Goal: Contribute content: Contribute content

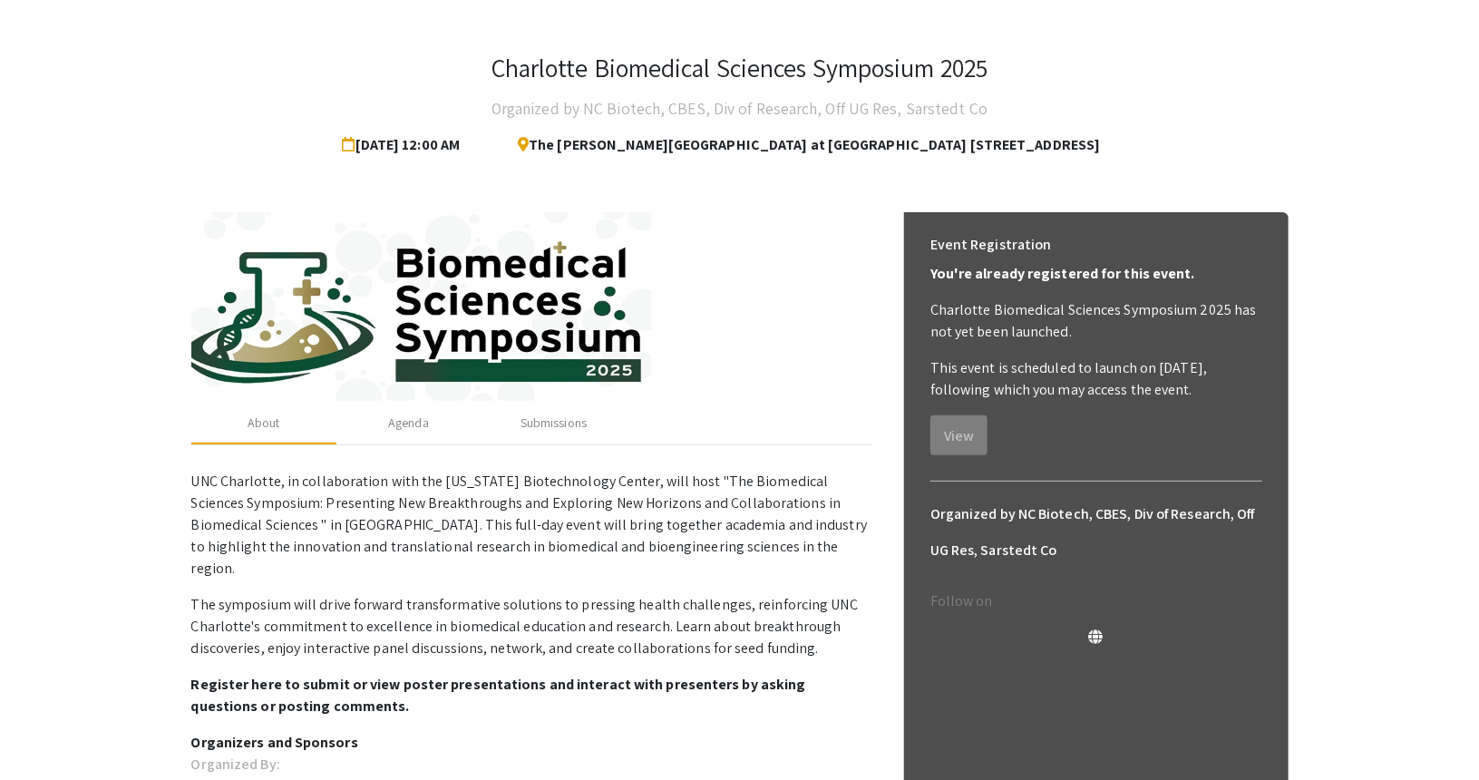
scroll to position [91, 0]
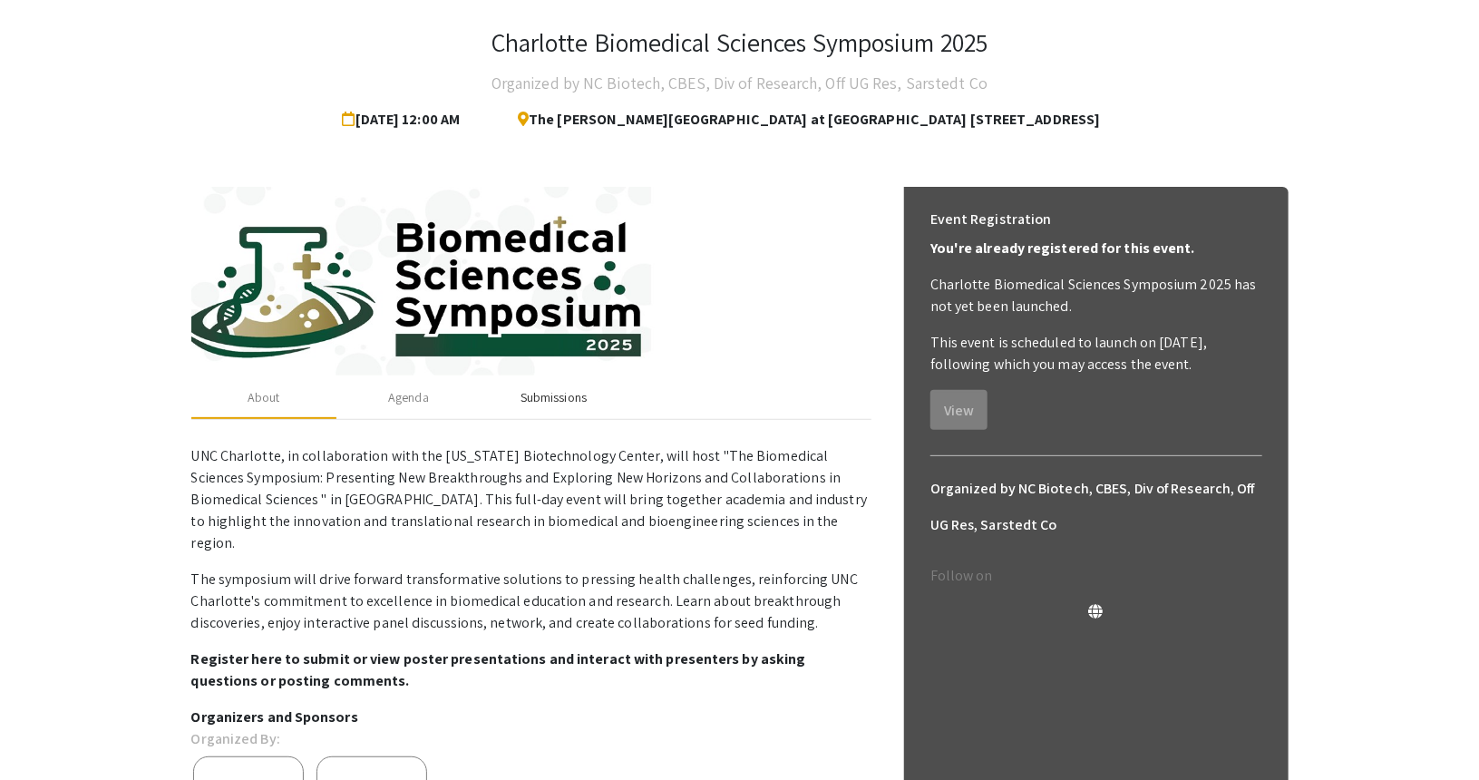
click at [548, 399] on div "Submissions" at bounding box center [554, 397] width 66 height 19
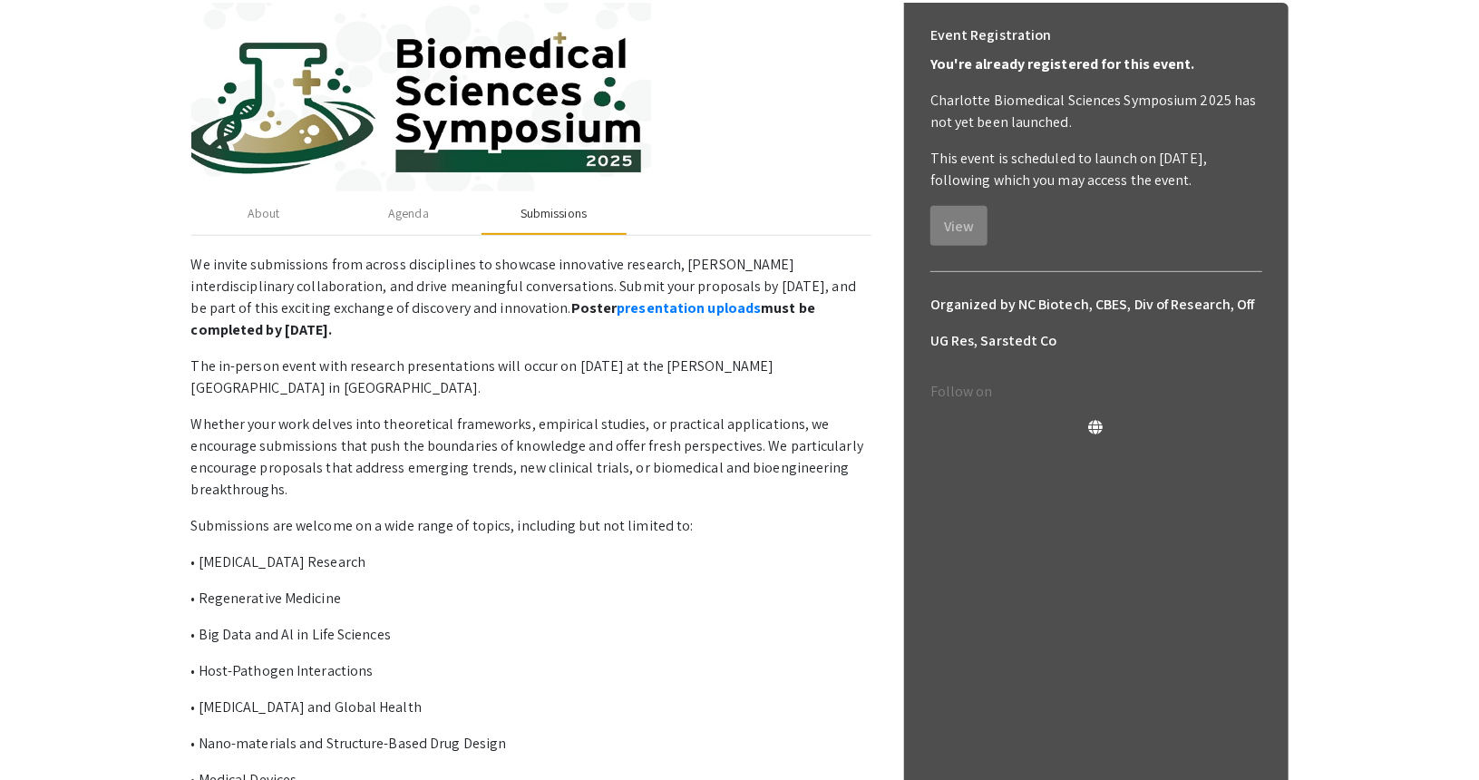
scroll to position [408, 0]
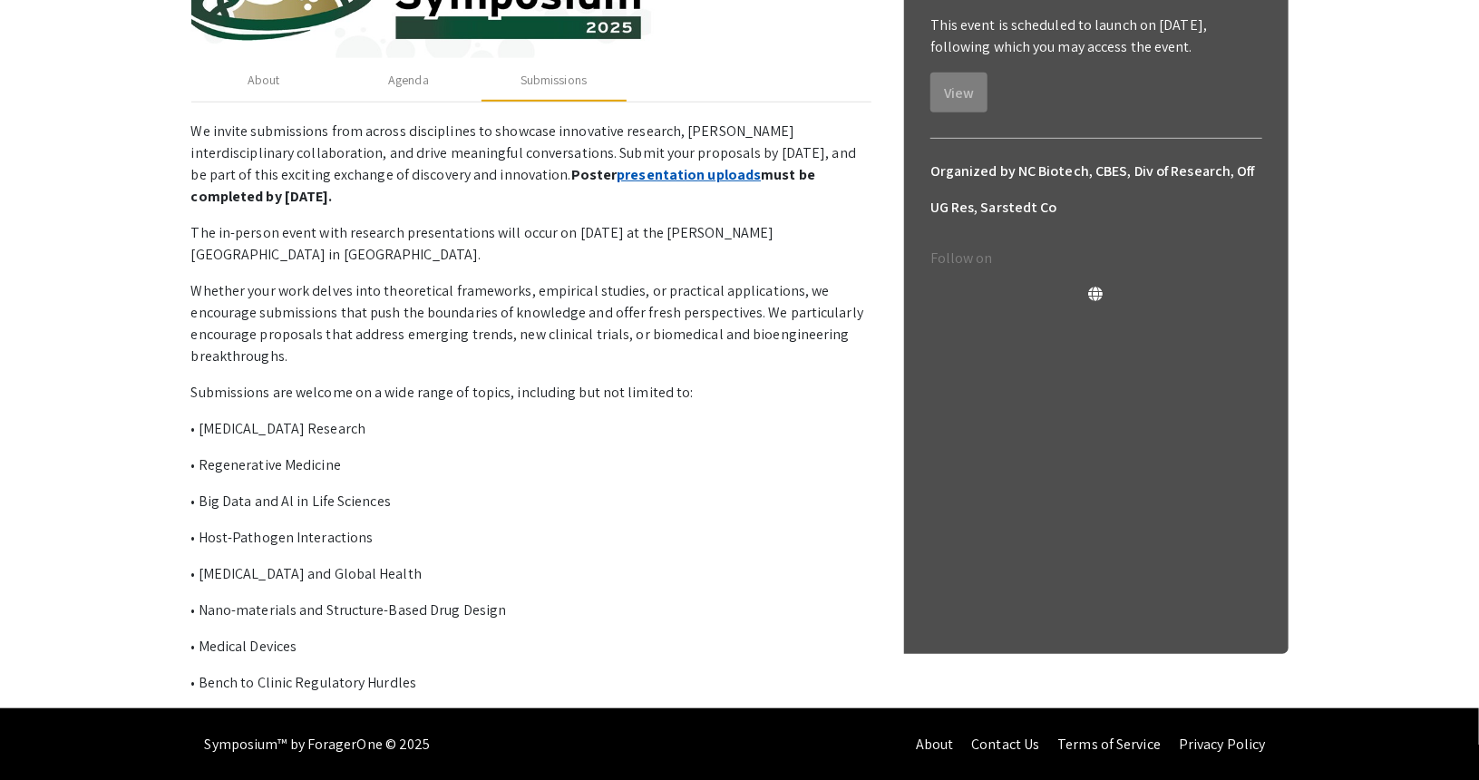
click at [617, 177] on link "presentation uploads" at bounding box center [689, 174] width 144 height 19
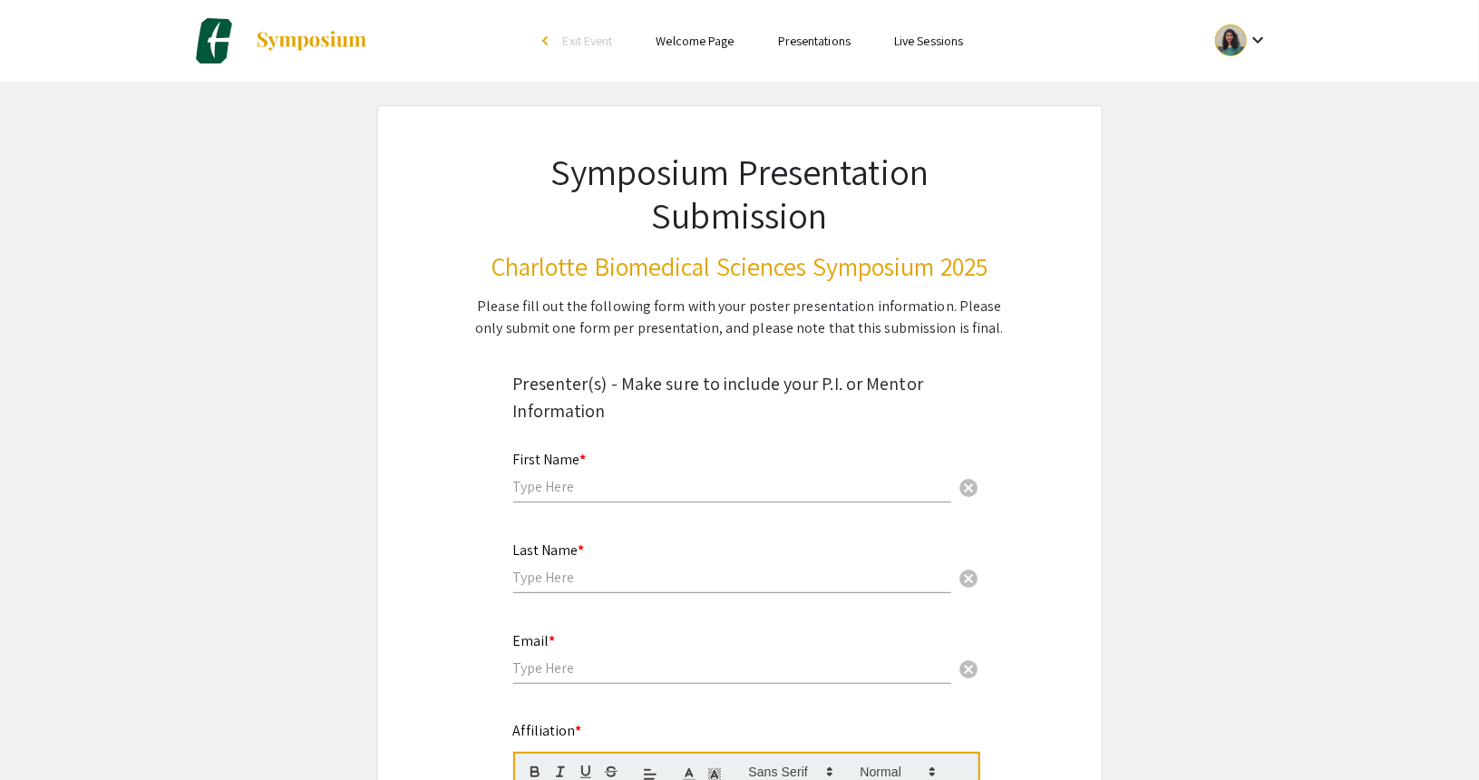
click at [607, 482] on input "text" at bounding box center [732, 486] width 438 height 19
type input "Zahra"
type input "Saghaie Dehkordi"
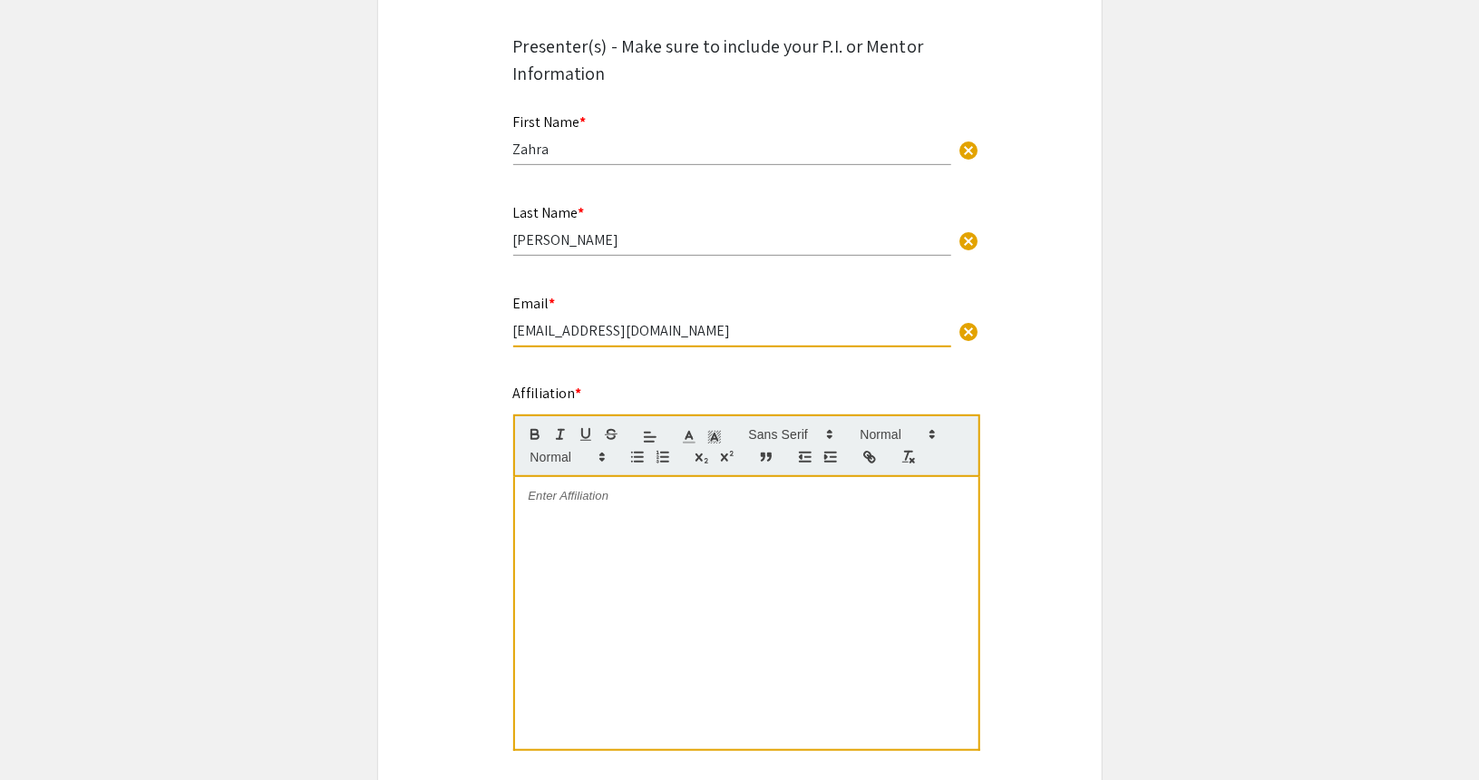
scroll to position [544, 0]
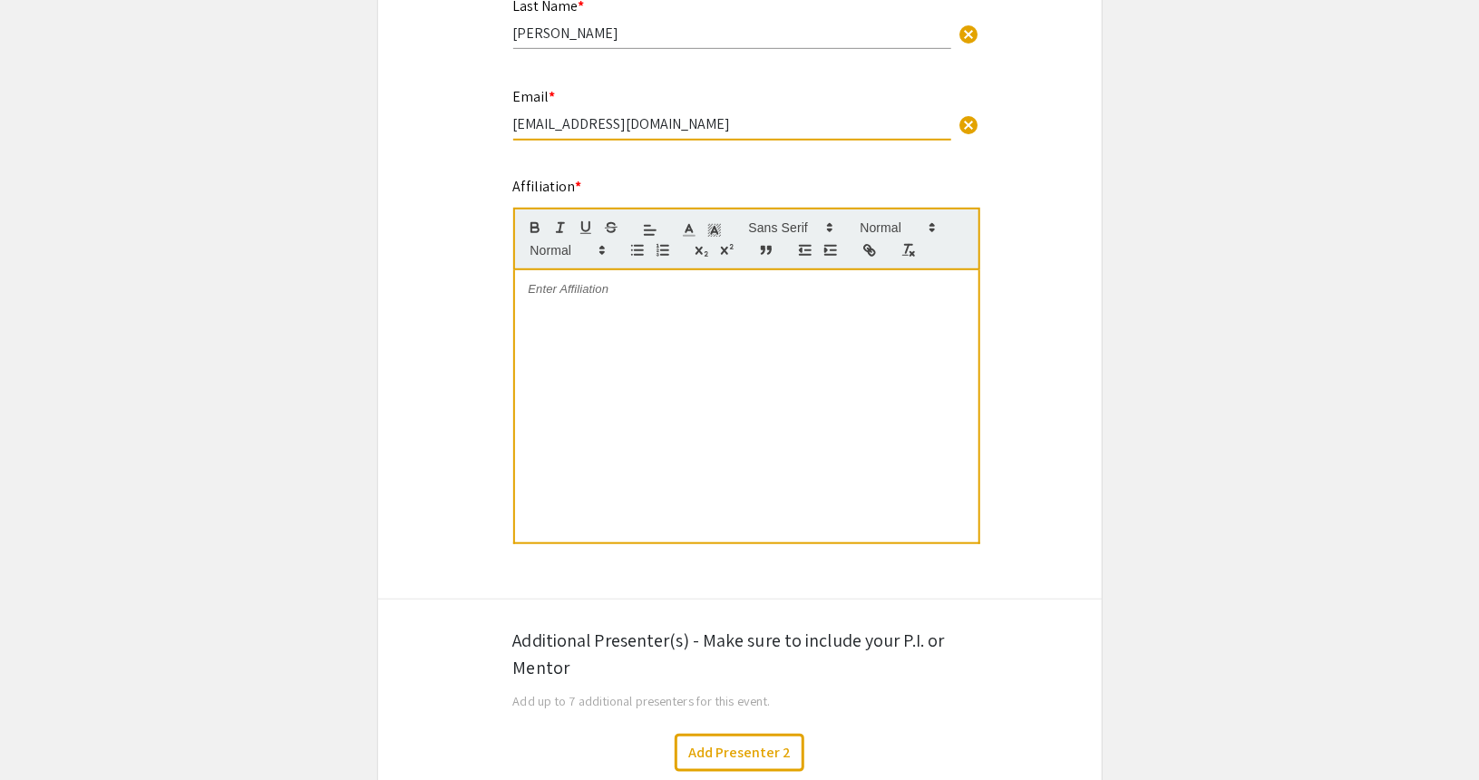
type input "zsaghaie@charlotte.edu"
click at [600, 360] on div at bounding box center [746, 406] width 463 height 272
click at [531, 190] on mat-label "Affiliation *" at bounding box center [547, 186] width 69 height 19
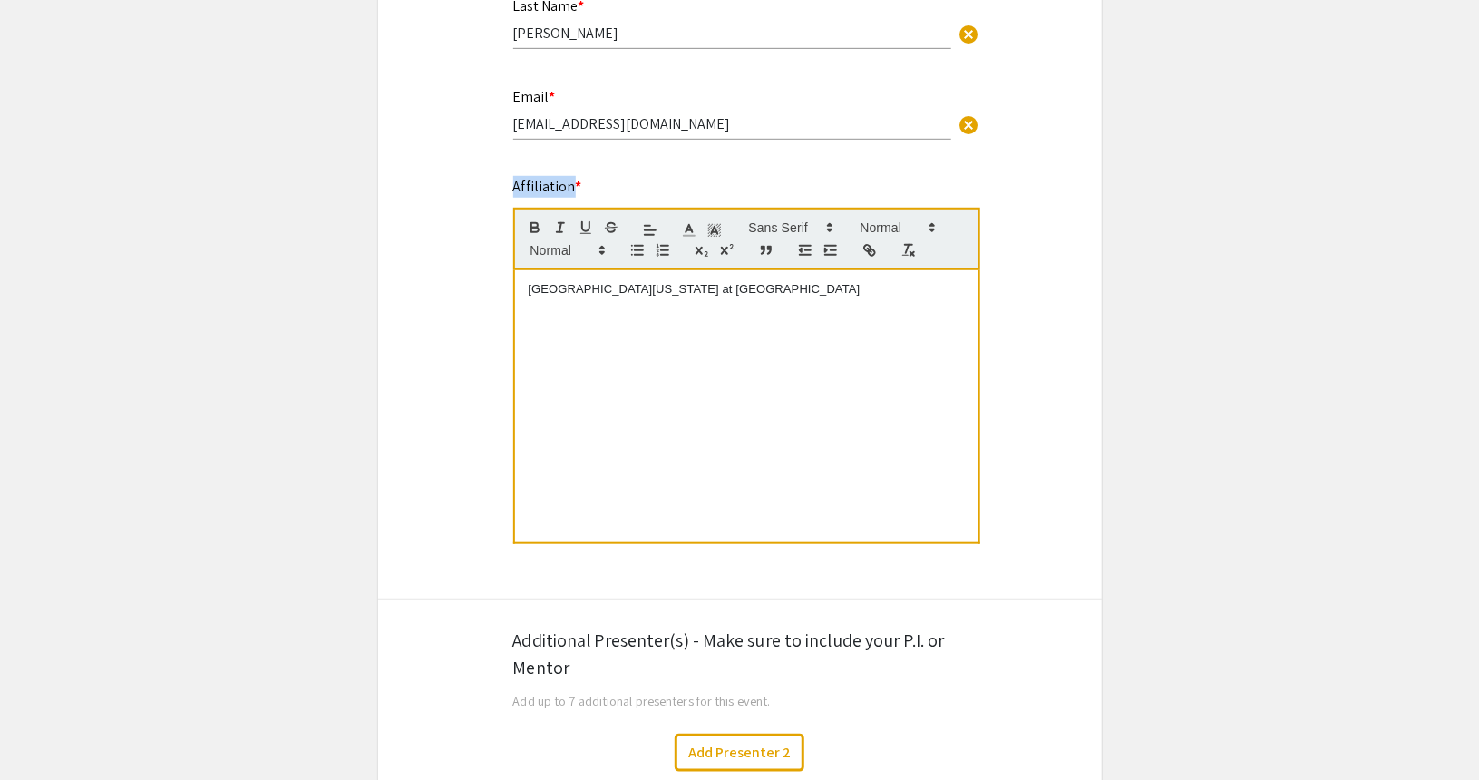
click at [531, 190] on mat-label "Affiliation *" at bounding box center [547, 186] width 69 height 19
click at [754, 287] on p "University of North Carolina at Charlotte" at bounding box center [747, 289] width 436 height 16
drag, startPoint x: 707, startPoint y: 294, endPoint x: 691, endPoint y: 289, distance: 16.9
click at [691, 289] on p "Computer Science department of University of North Carolina at Charlotte" at bounding box center [747, 298] width 436 height 34
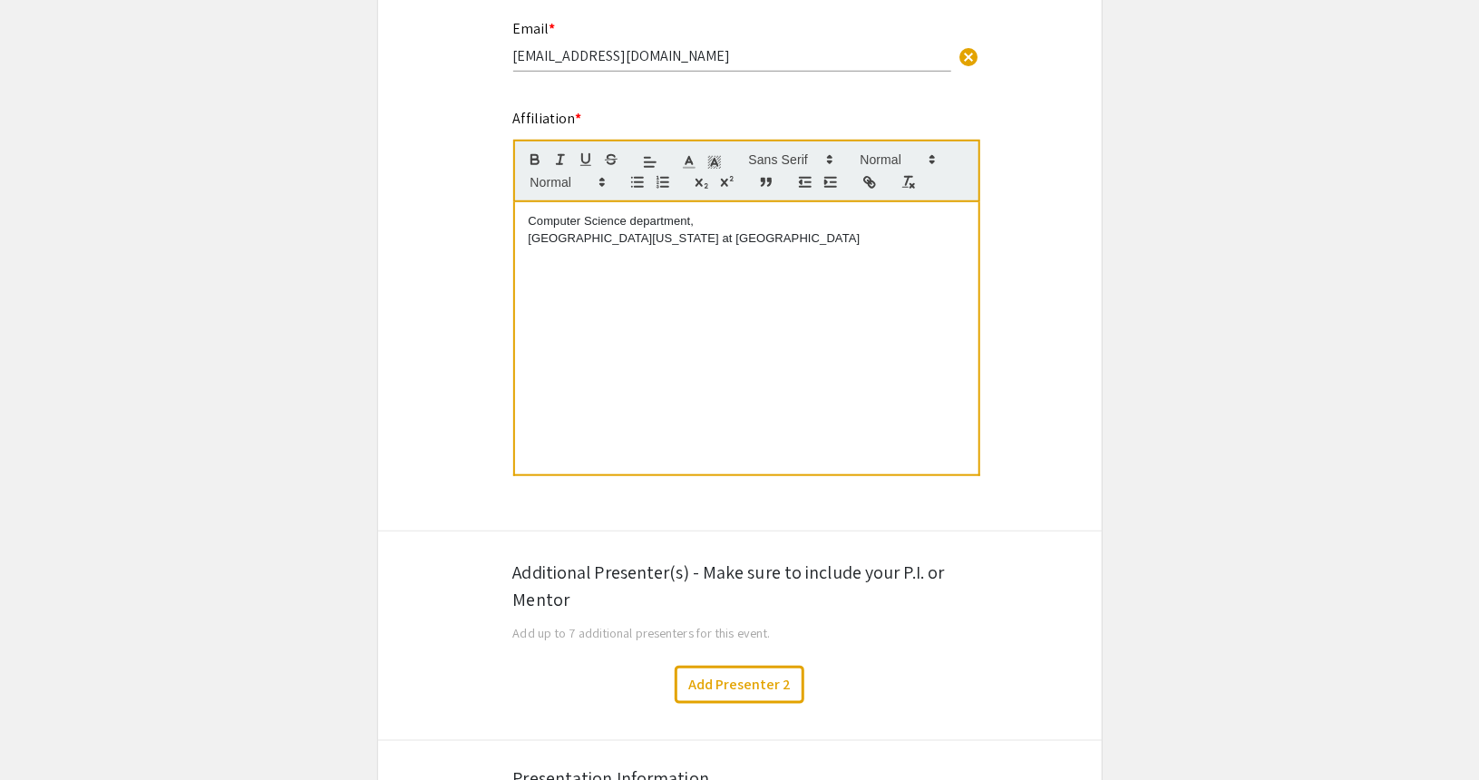
scroll to position [635, 0]
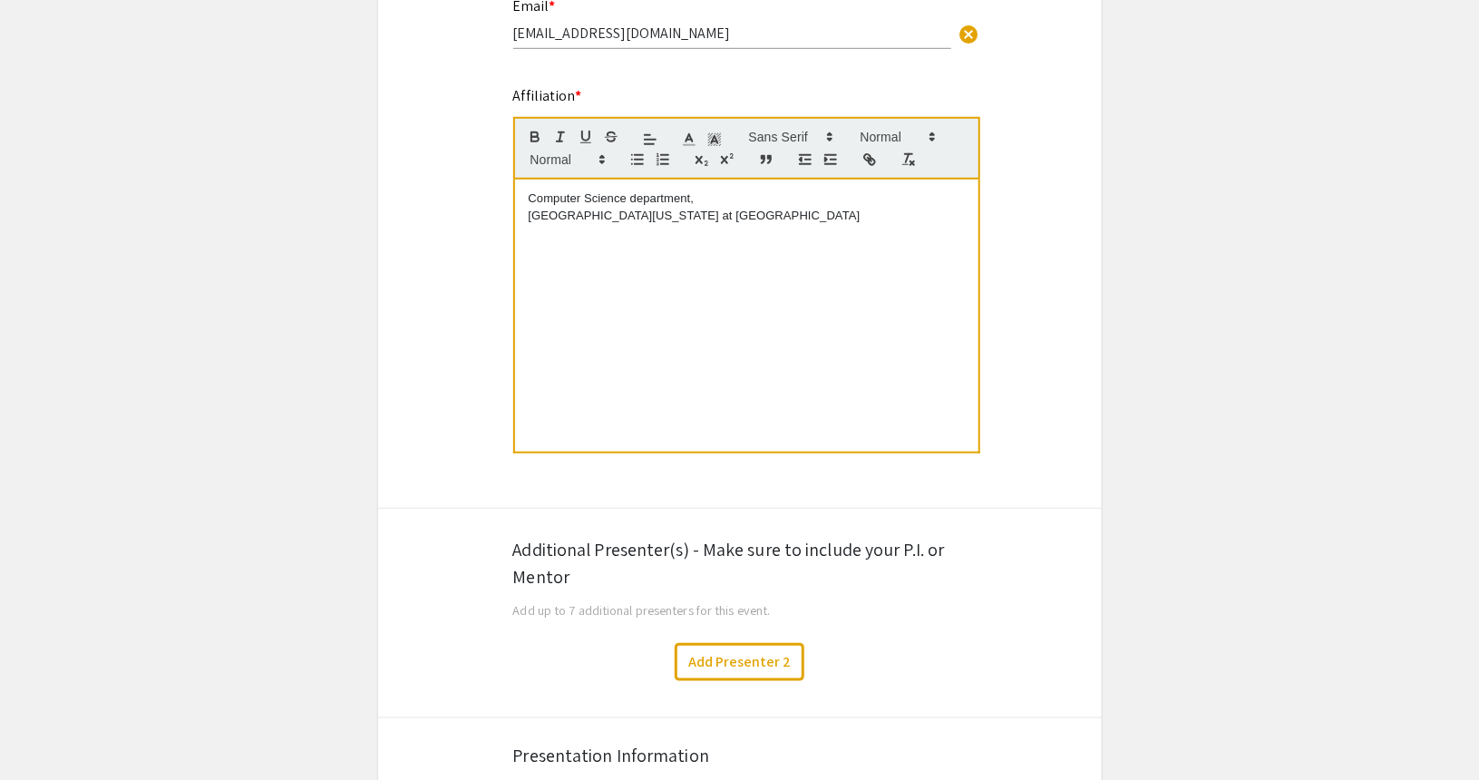
click at [751, 220] on p "University of North Carolina at Charlotte" at bounding box center [747, 216] width 436 height 16
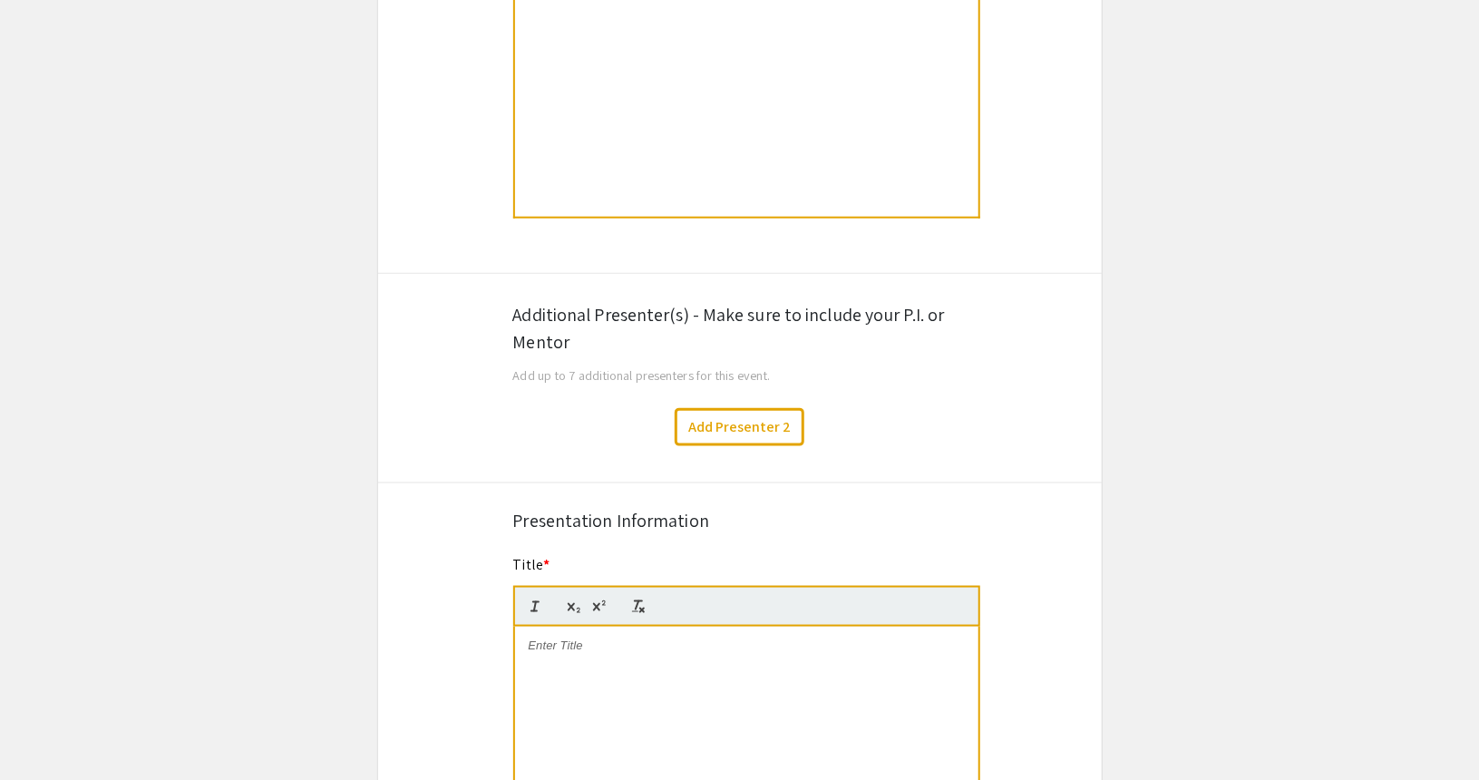
scroll to position [907, 0]
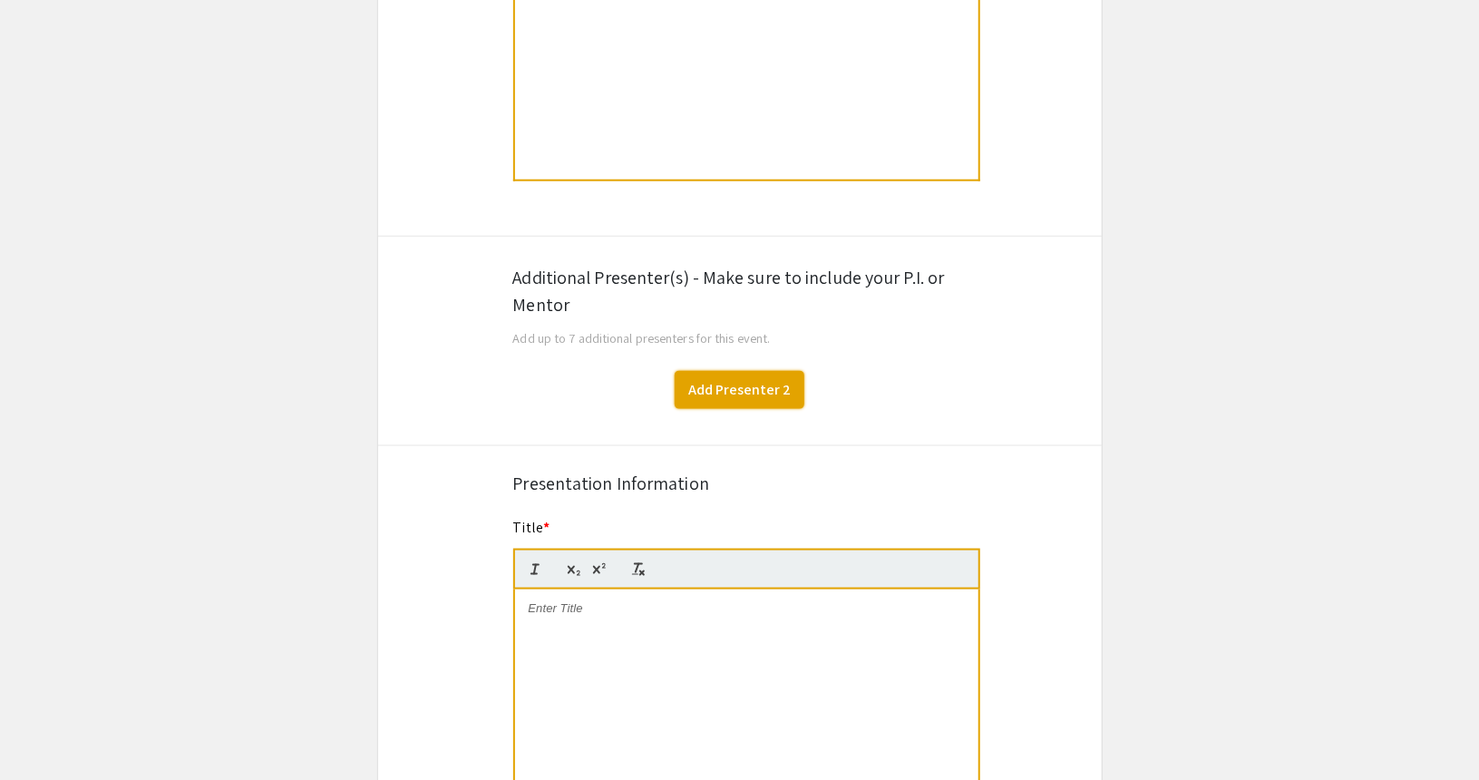
click at [759, 392] on button "Add Presenter 2" at bounding box center [740, 390] width 130 height 38
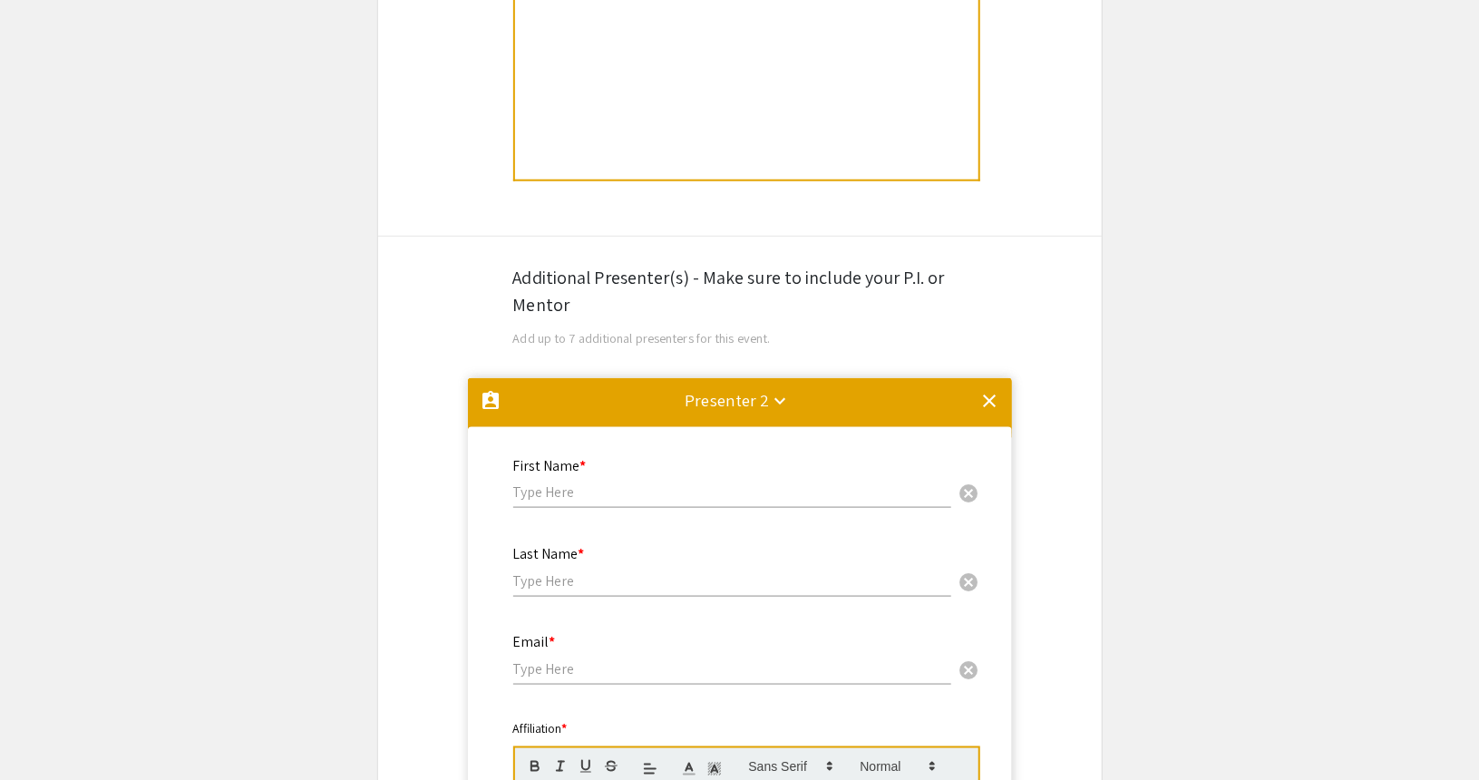
scroll to position [1284, 0]
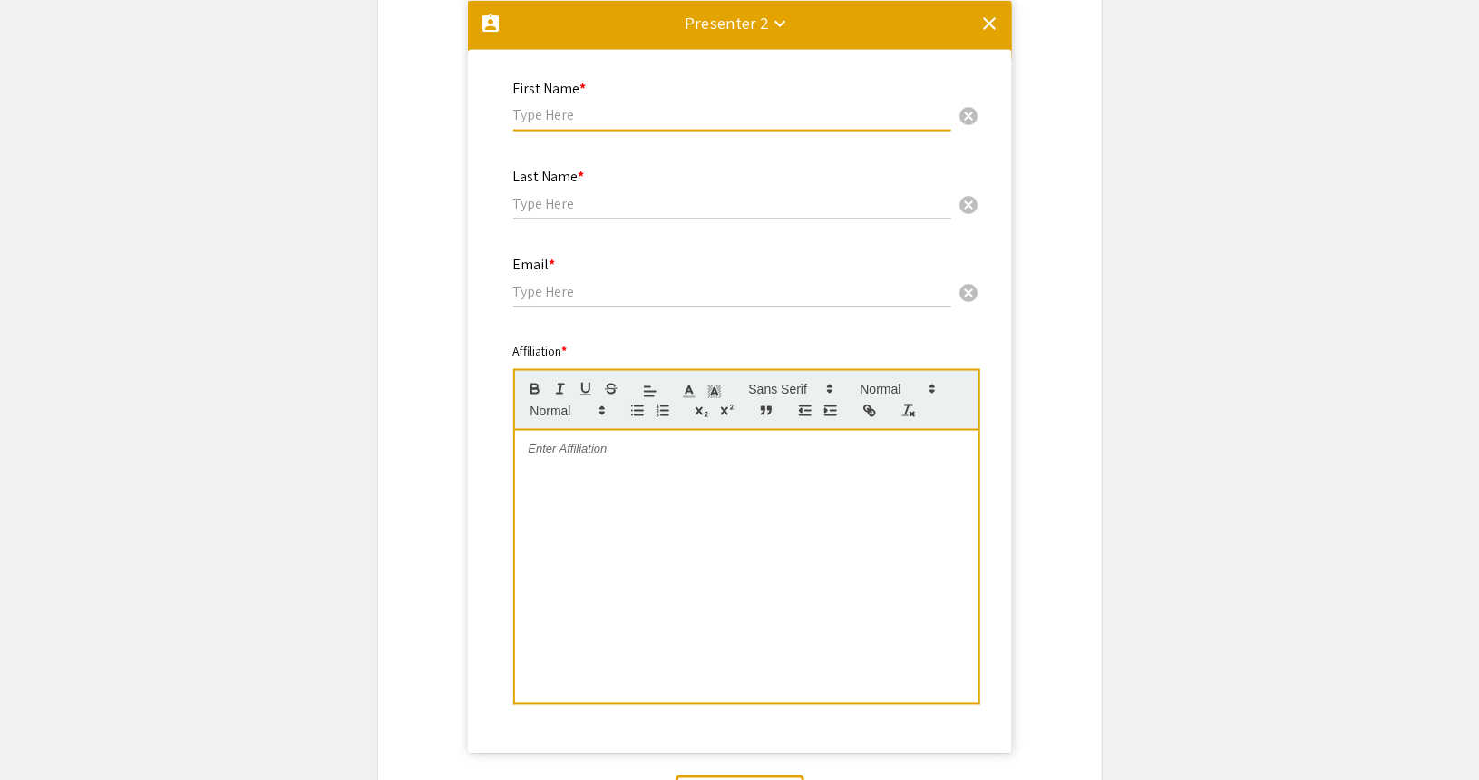
click at [585, 112] on input "text" at bounding box center [732, 114] width 438 height 19
type input "Taghi"
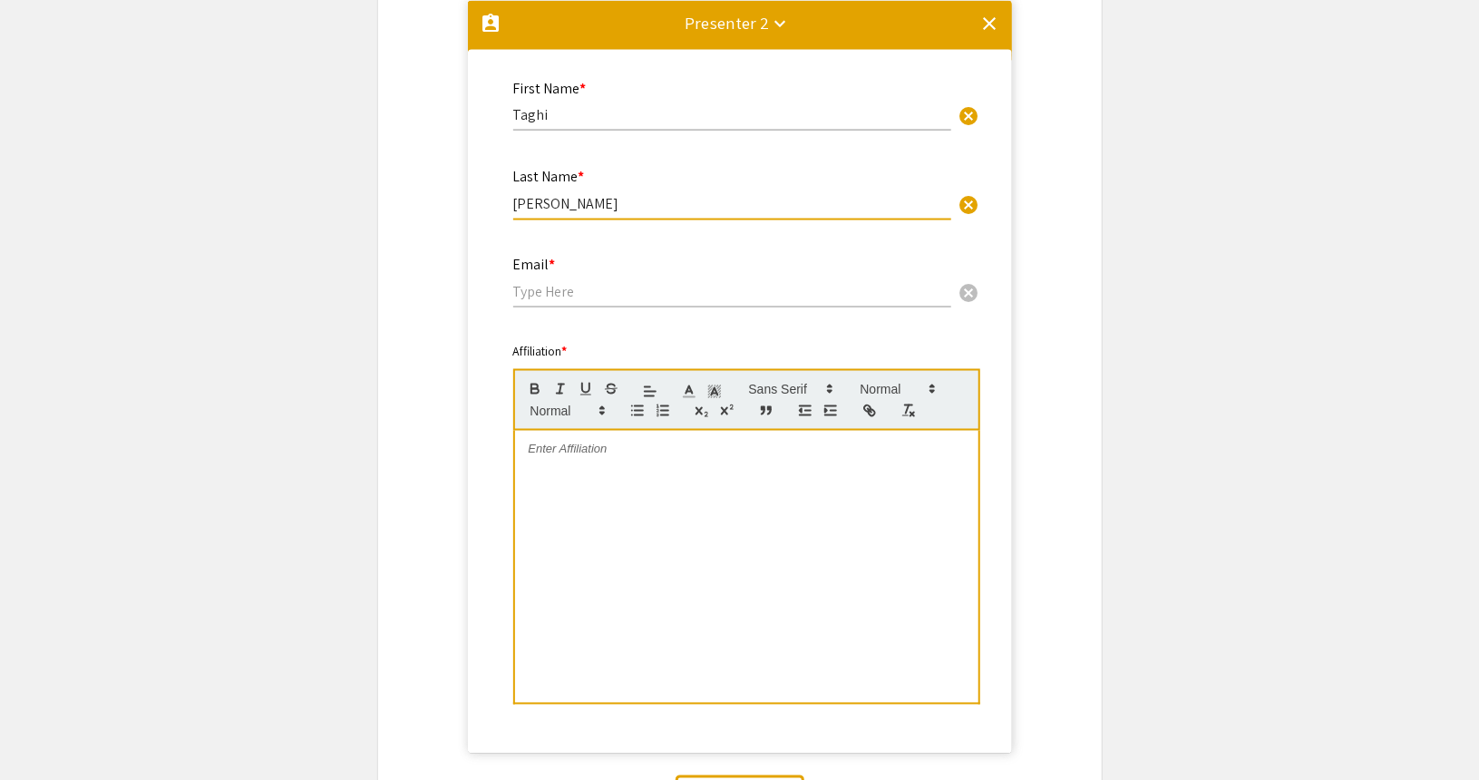
type input "Mostafavi"
click at [584, 297] on input "email" at bounding box center [732, 291] width 438 height 19
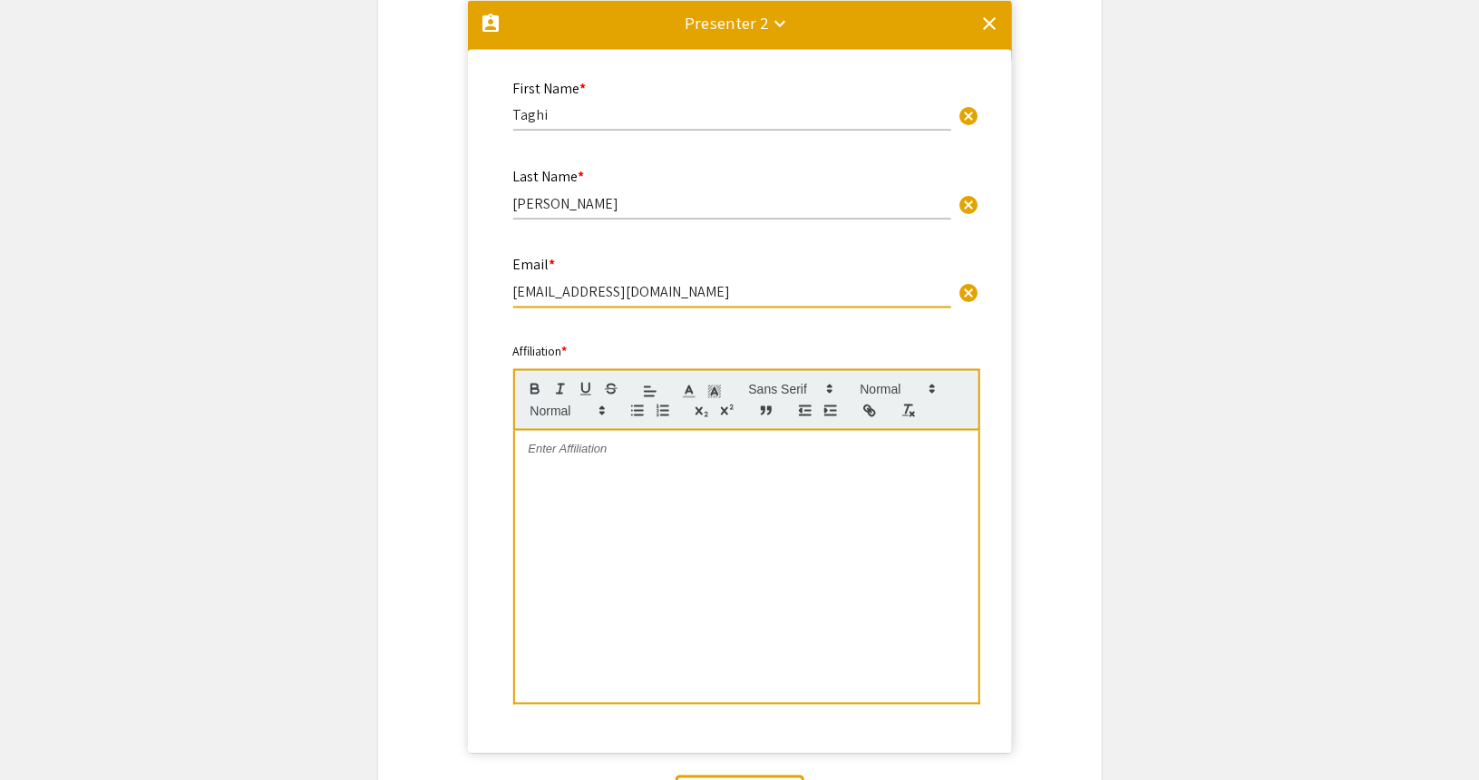
type input "taghi@charlotte.edu"
click at [585, 469] on div at bounding box center [746, 567] width 463 height 272
drag, startPoint x: 642, startPoint y: 448, endPoint x: 707, endPoint y: 57, distance: 396.2
click at [707, 47] on mat-divider at bounding box center [740, 31] width 544 height 60
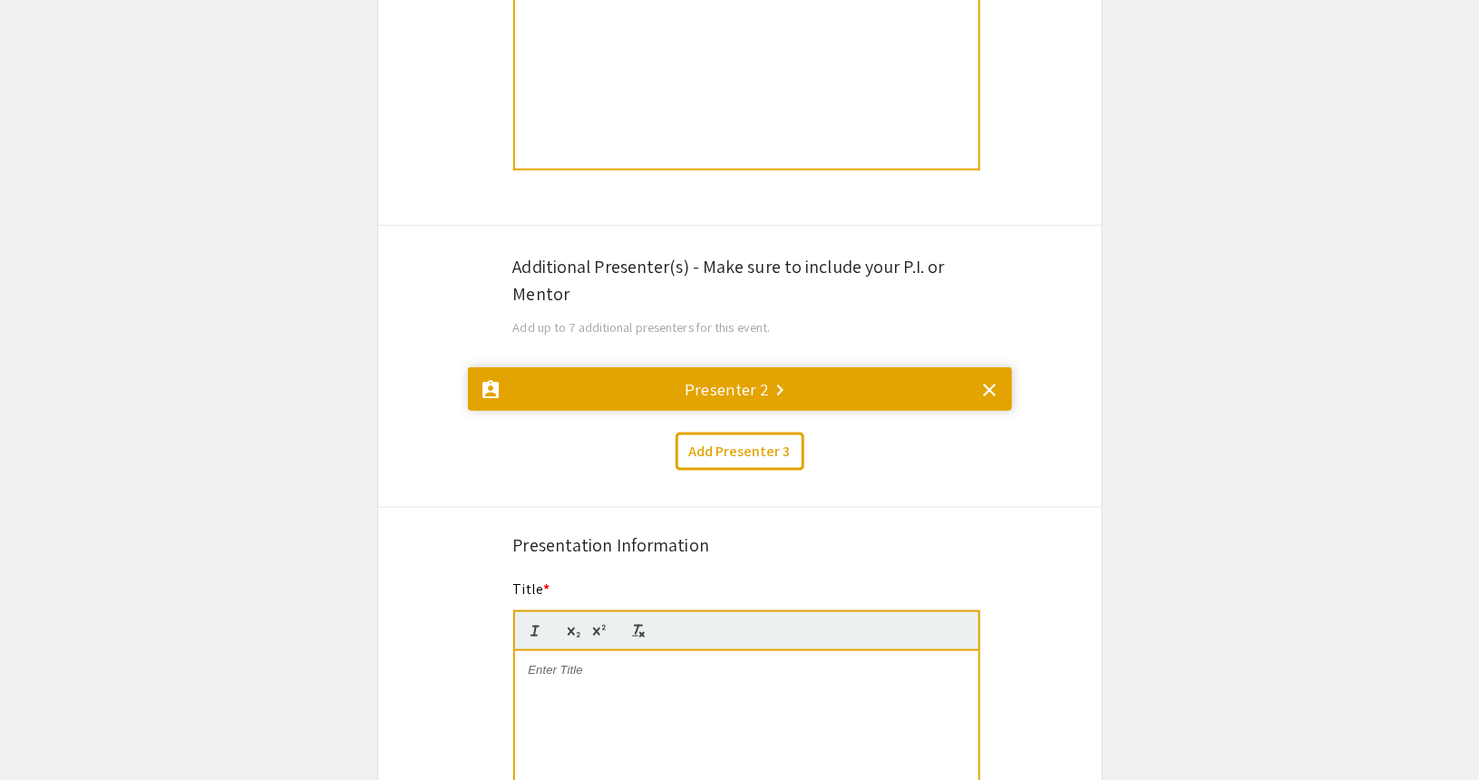
scroll to position [922, 0]
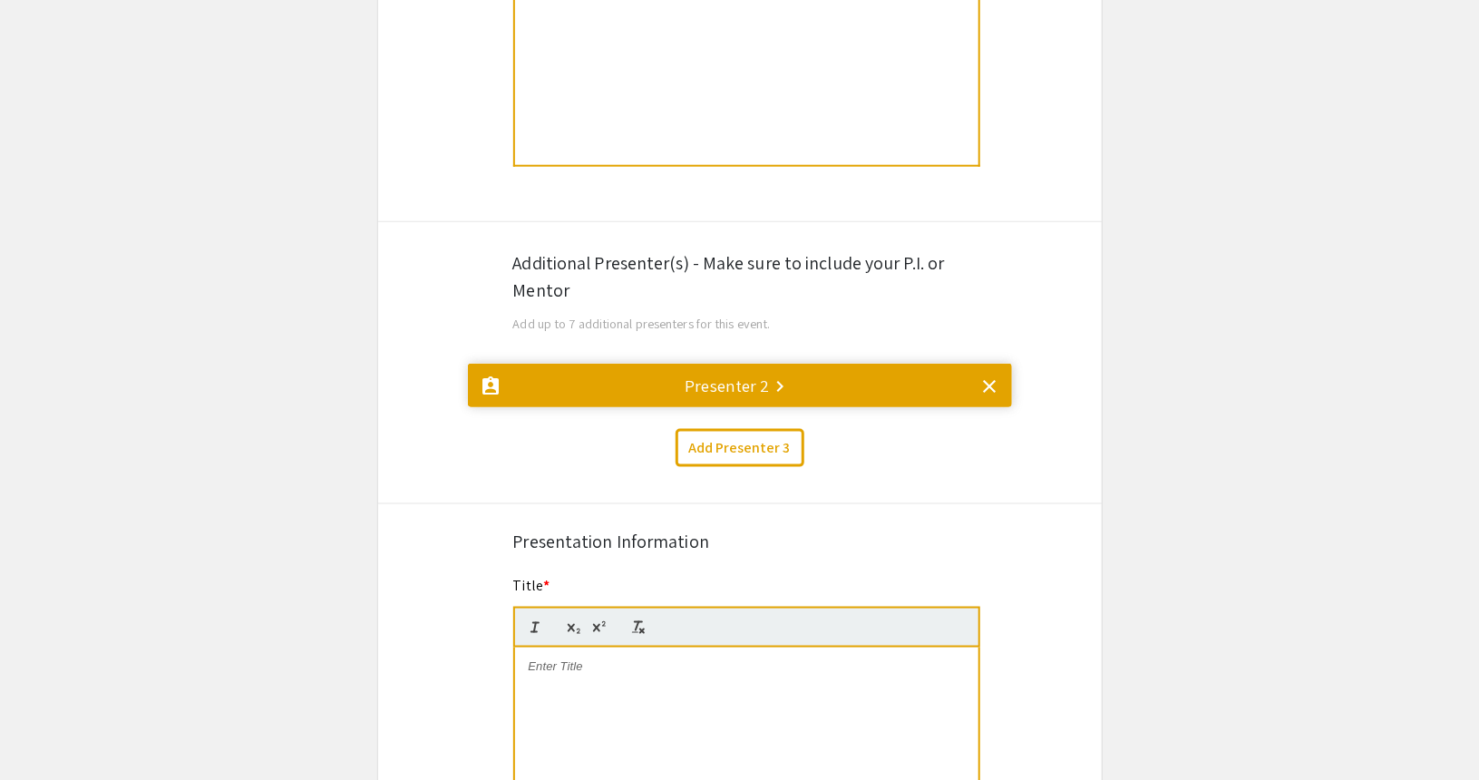
click at [770, 384] on mat-icon "keyboard_arrow_right" at bounding box center [781, 386] width 22 height 22
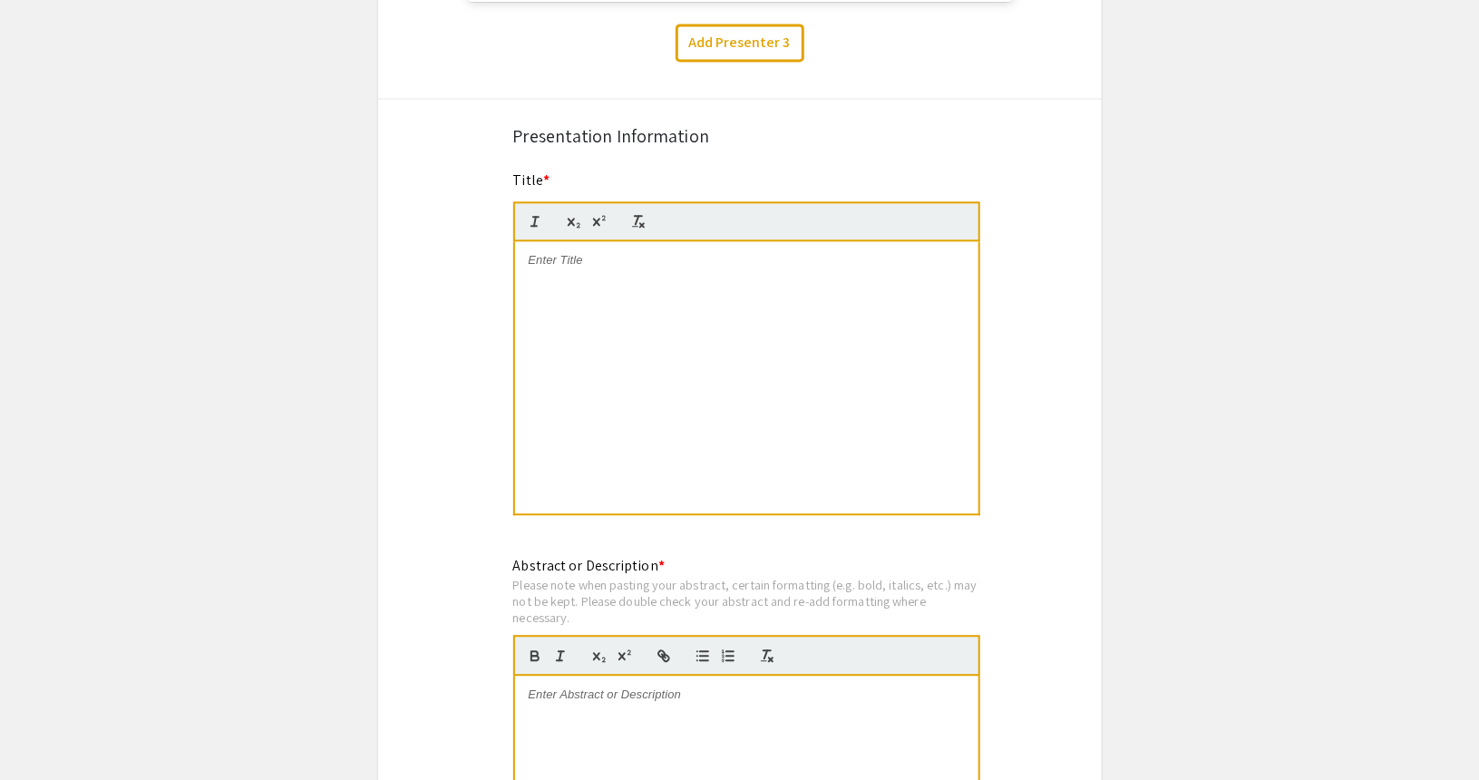
scroll to position [2101, 0]
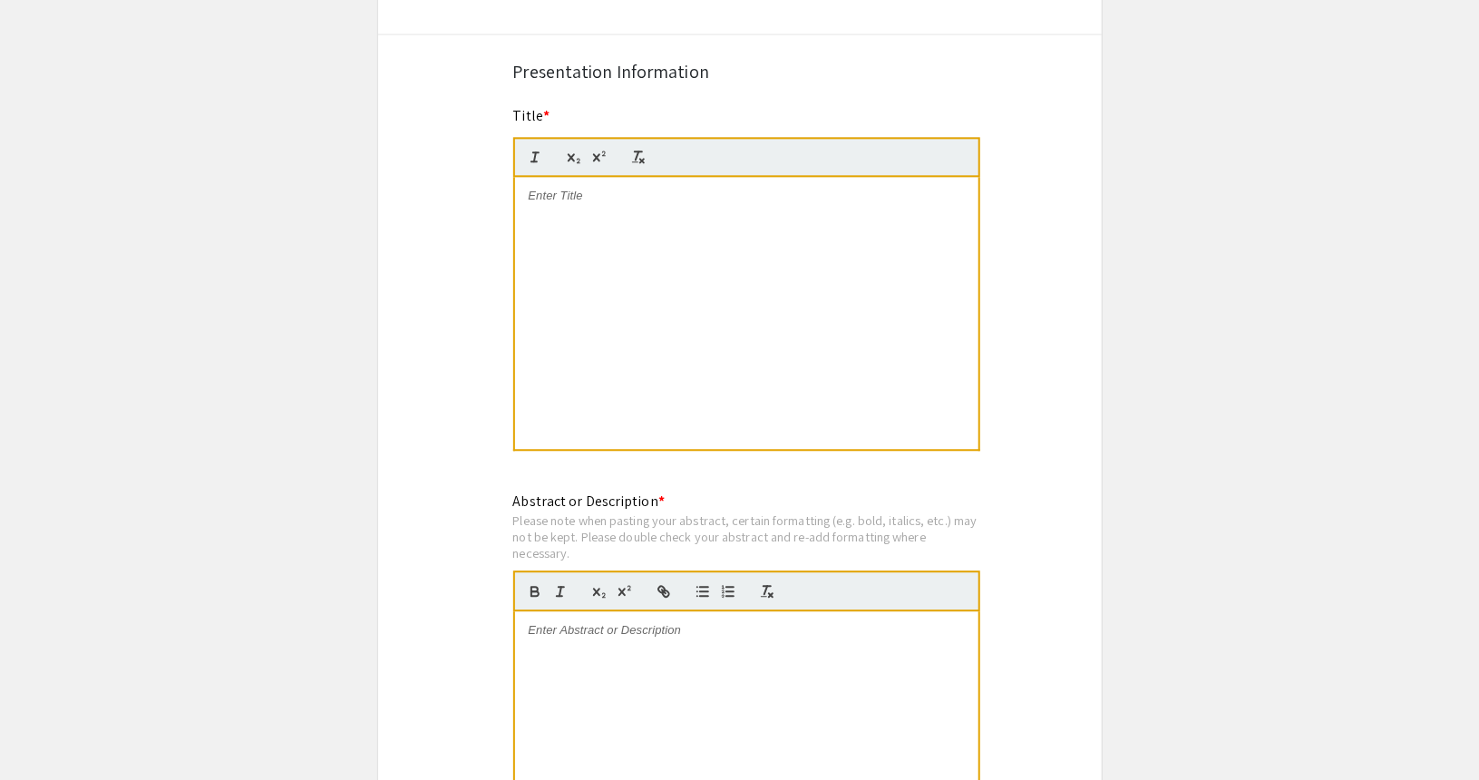
click at [607, 239] on div at bounding box center [746, 313] width 463 height 272
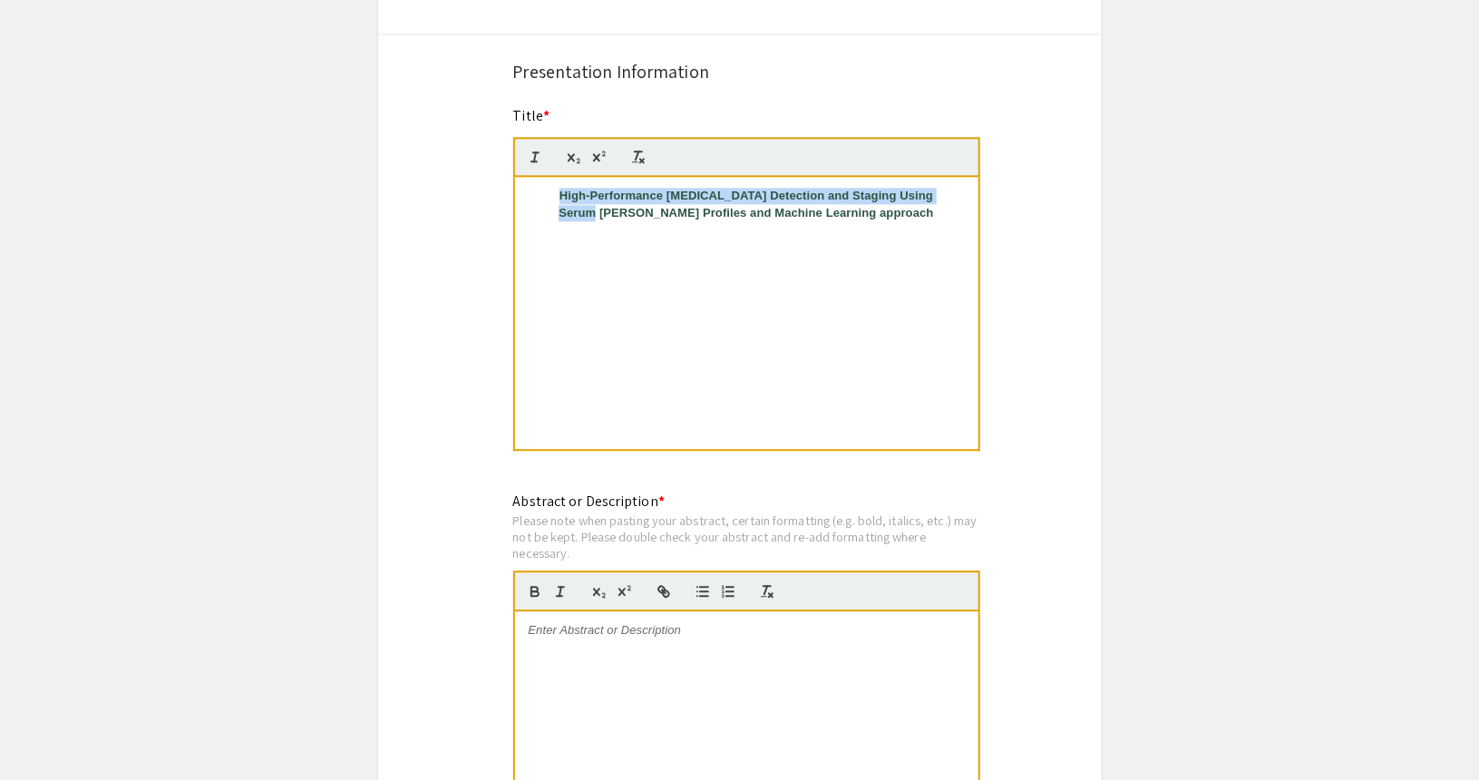
drag, startPoint x: 628, startPoint y: 216, endPoint x: 530, endPoint y: 190, distance: 101.4
click at [530, 190] on div "High-Performance Ovarian Cancer Detection and Staging Using Serum miRNA Profile…" at bounding box center [746, 313] width 463 height 272
click at [591, 222] on p at bounding box center [747, 229] width 436 height 16
click at [580, 659] on div at bounding box center [746, 747] width 463 height 272
click at [650, 668] on div at bounding box center [746, 747] width 463 height 272
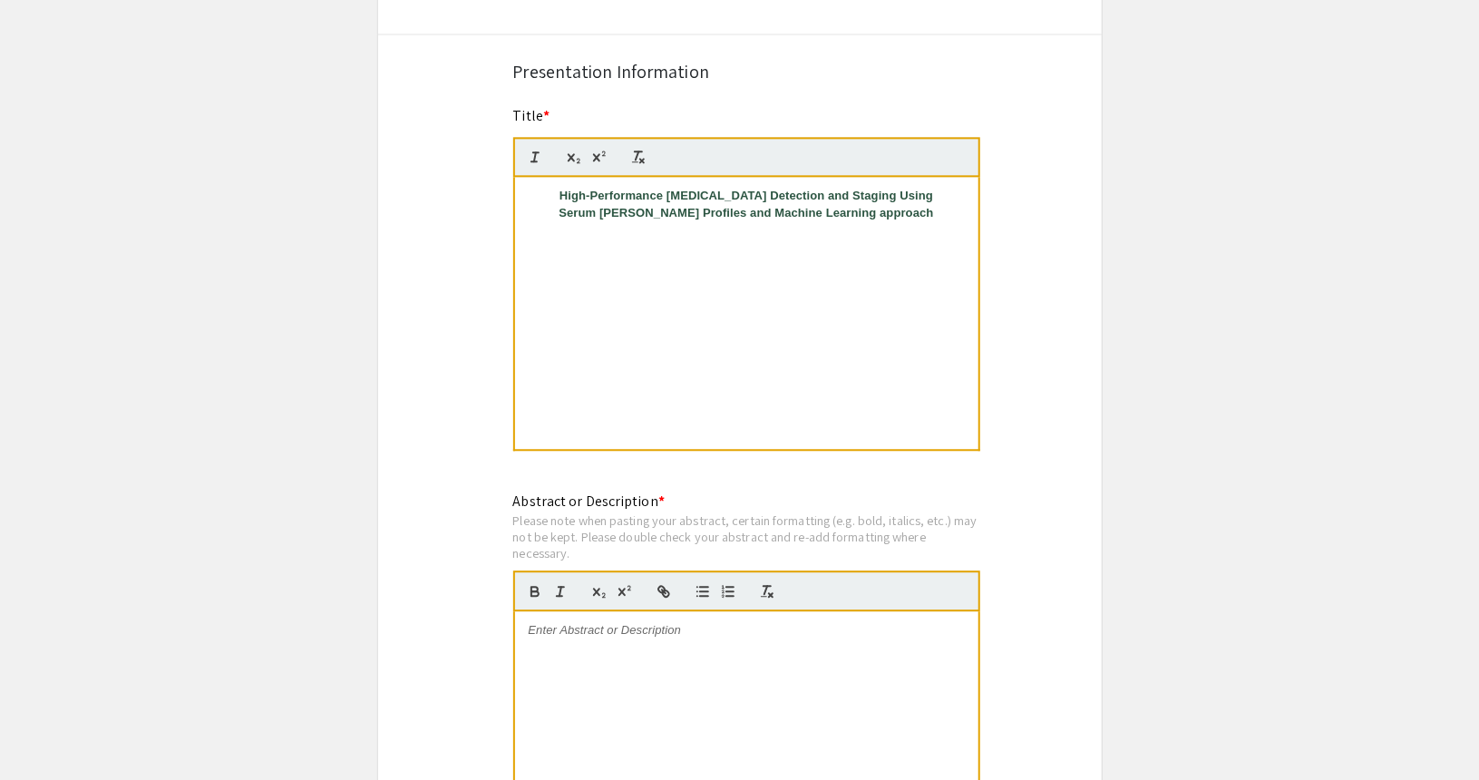
click at [649, 666] on div at bounding box center [746, 747] width 463 height 272
paste div
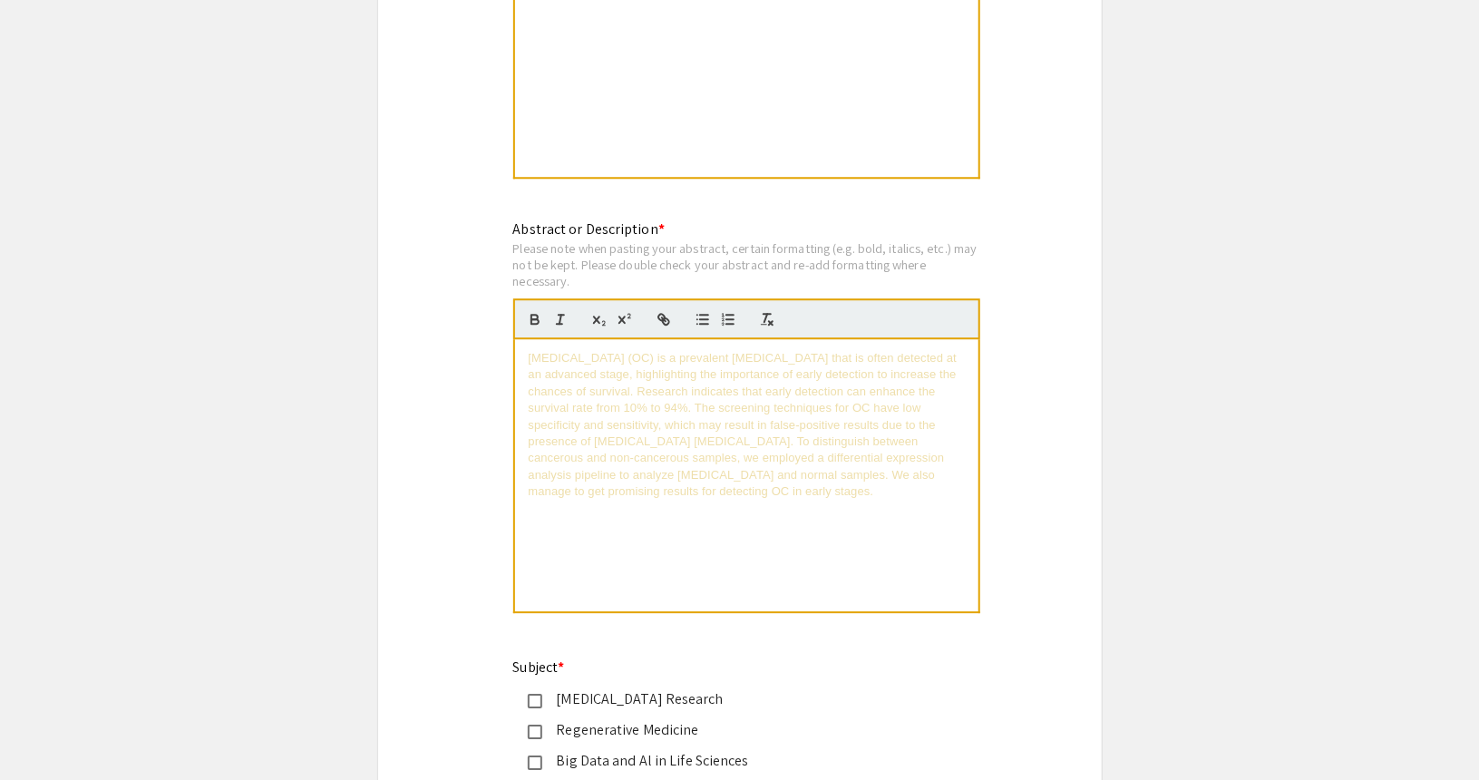
scroll to position [2463, 0]
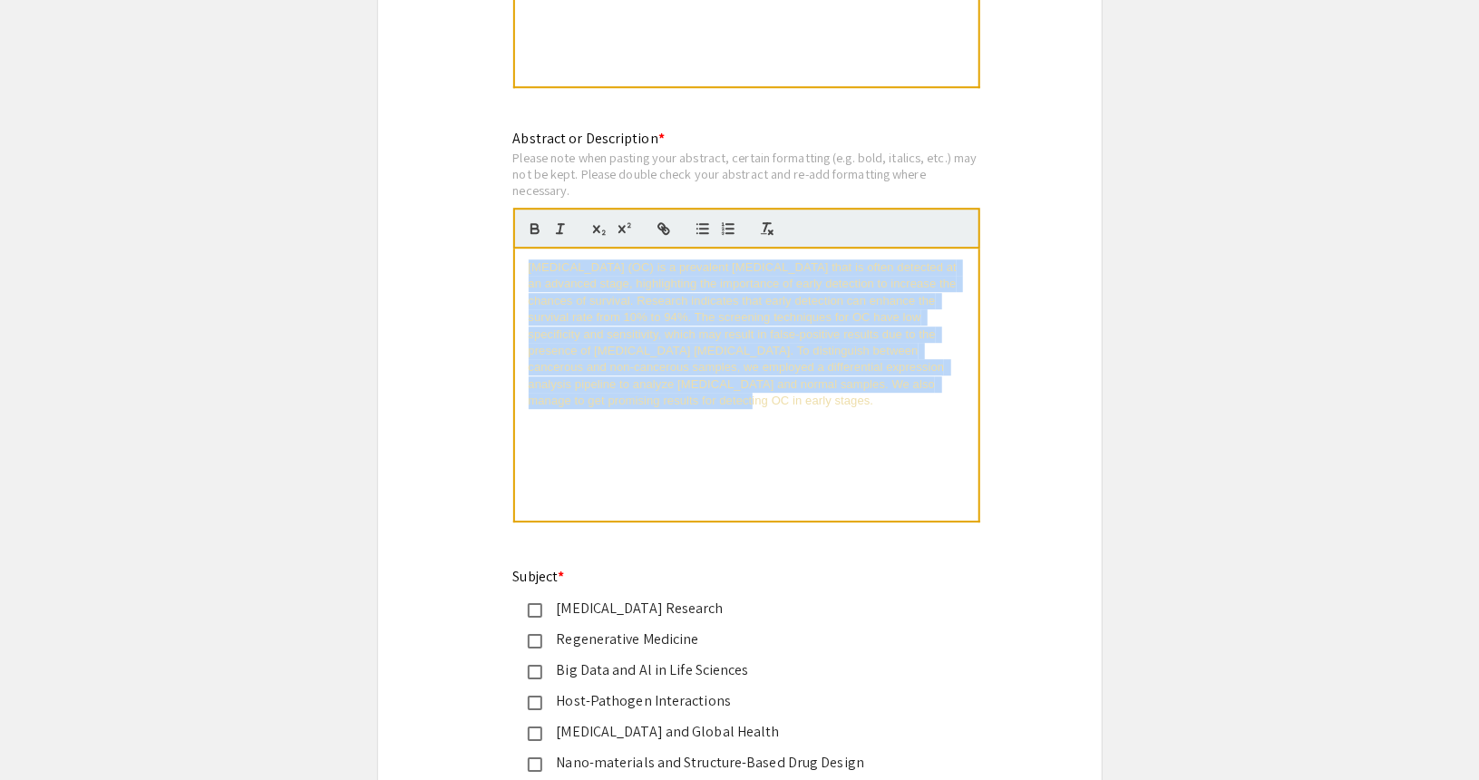
drag, startPoint x: 614, startPoint y: 414, endPoint x: 520, endPoint y: 246, distance: 193.3
click at [520, 246] on quill-editor "Ovarian cancer (OC) is a prevalent cancer that is often detected at an advanced…" at bounding box center [746, 365] width 467 height 315
click at [765, 222] on icon "button" at bounding box center [767, 228] width 16 height 16
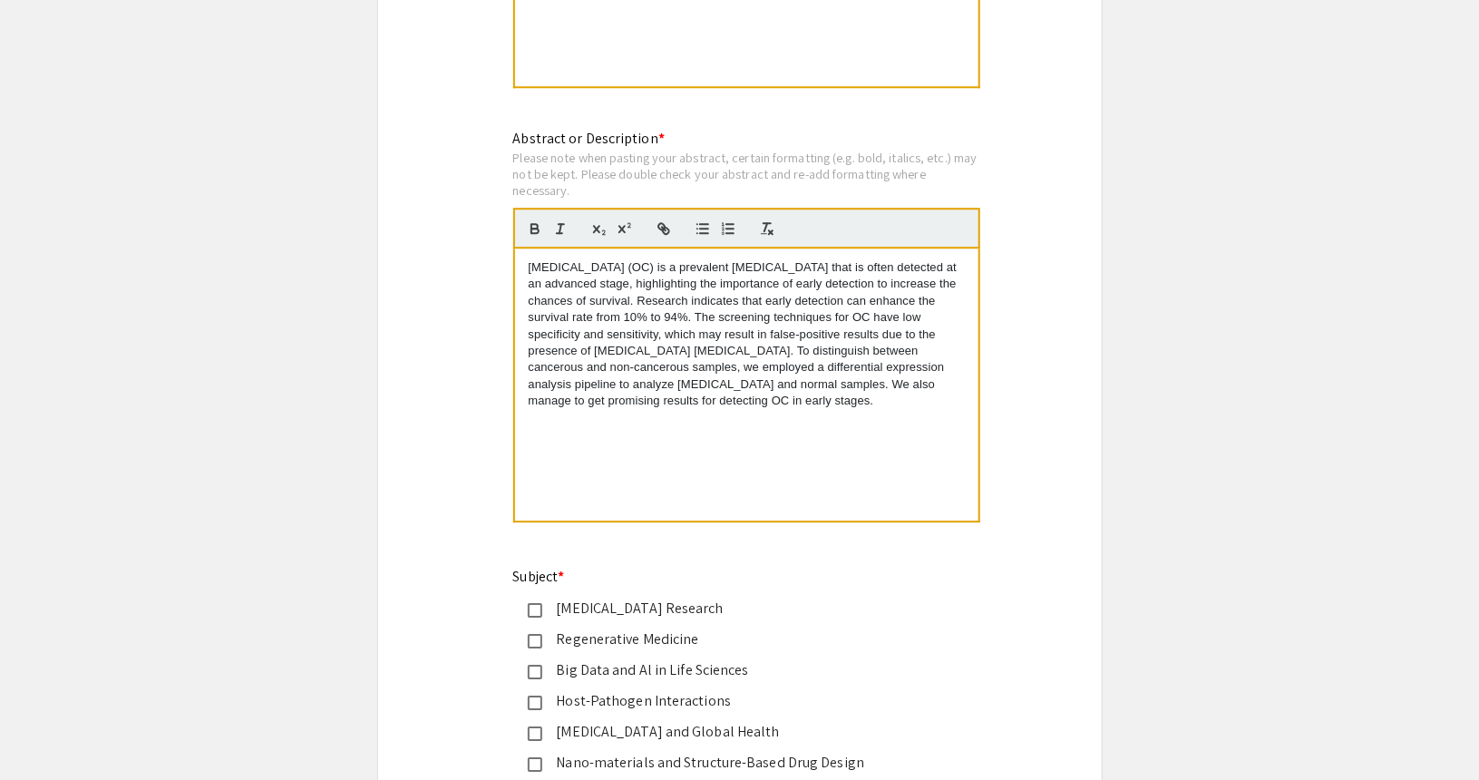
click at [737, 421] on div "Ovarian cancer (OC) is a prevalent cancer that is often detected at an advanced…" at bounding box center [746, 385] width 463 height 272
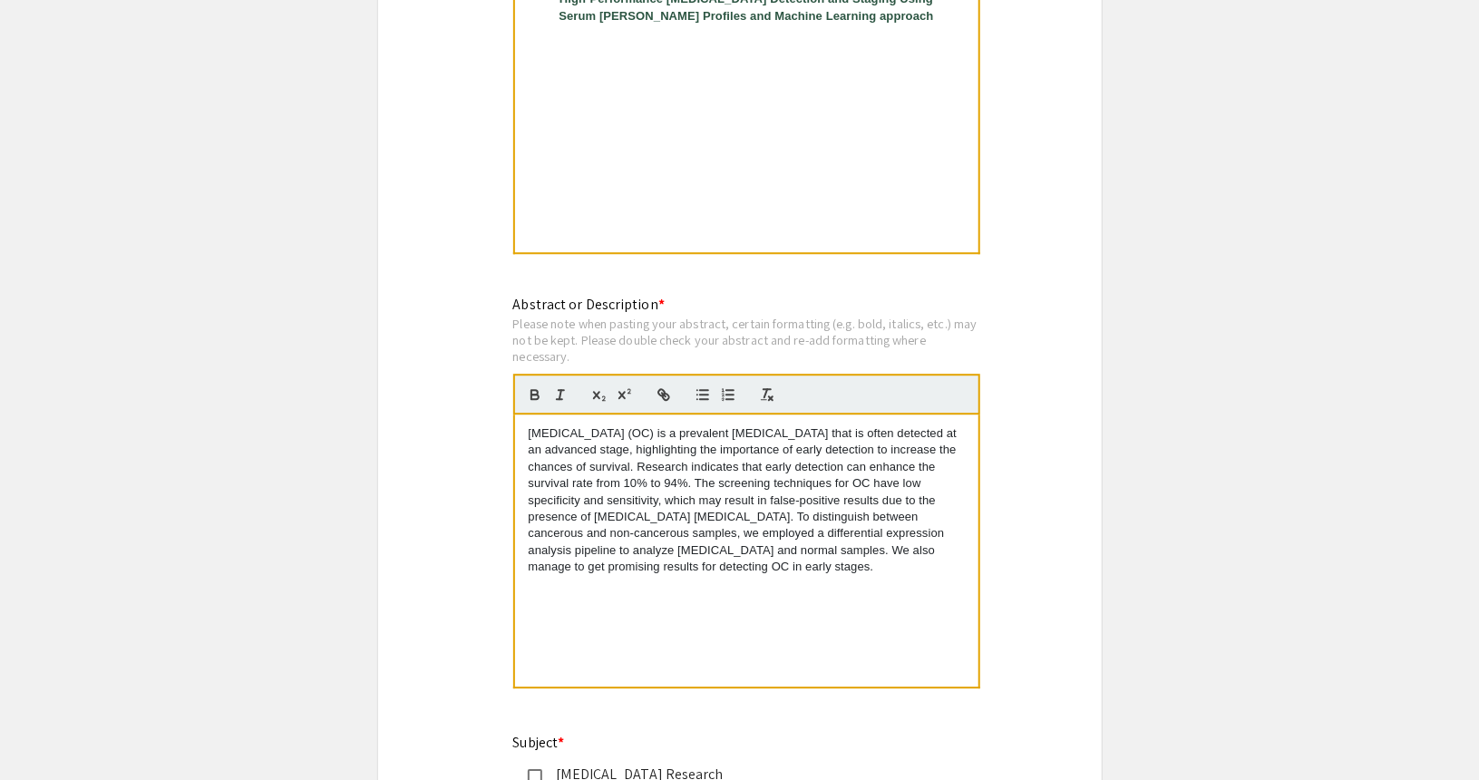
scroll to position [2101, 0]
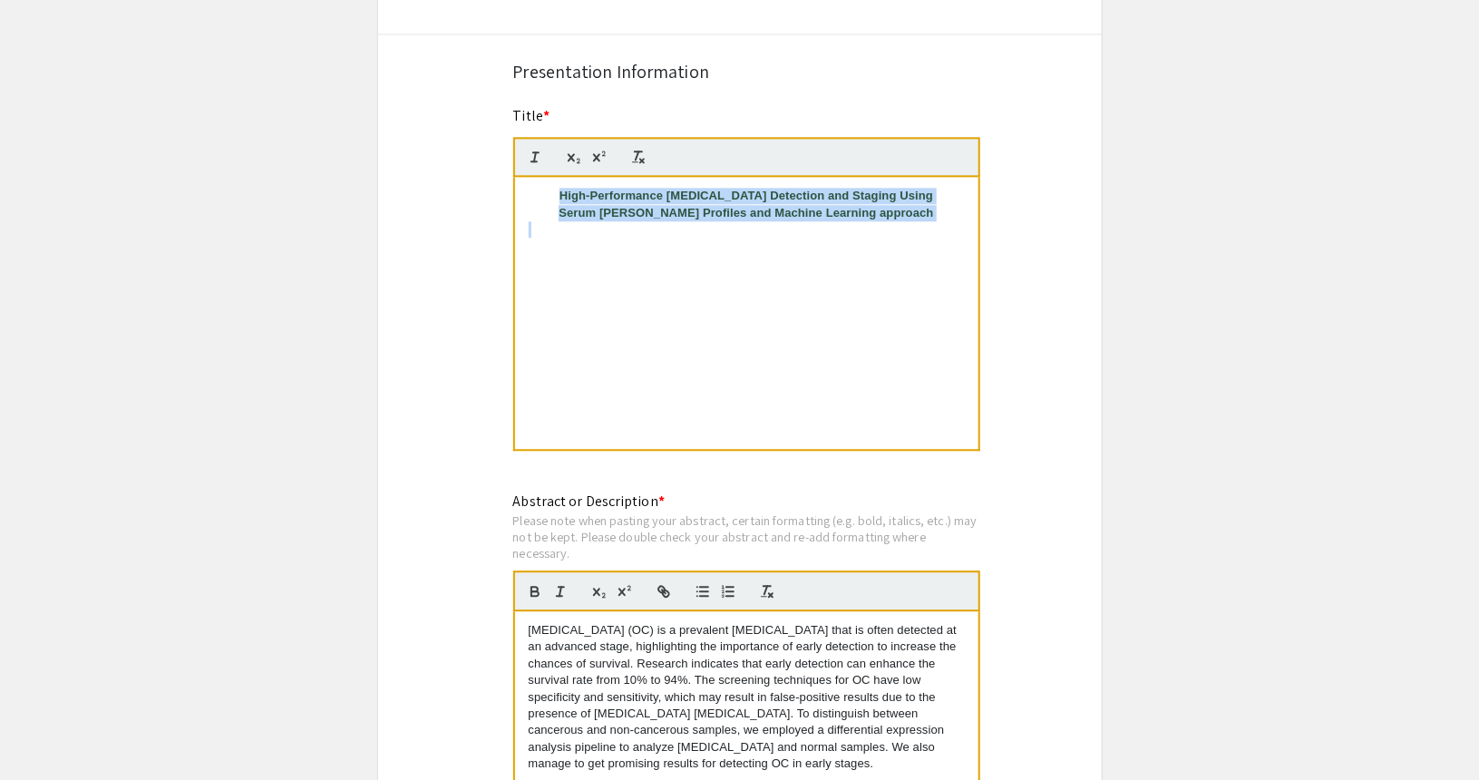
drag, startPoint x: 893, startPoint y: 234, endPoint x: 533, endPoint y: 184, distance: 363.5
click at [533, 184] on div "High-Performance Ovarian Cancer Detection and Staging Using Serum miRNA Profile…" at bounding box center [746, 313] width 463 height 272
click at [638, 152] on line "button" at bounding box center [637, 155] width 3 height 8
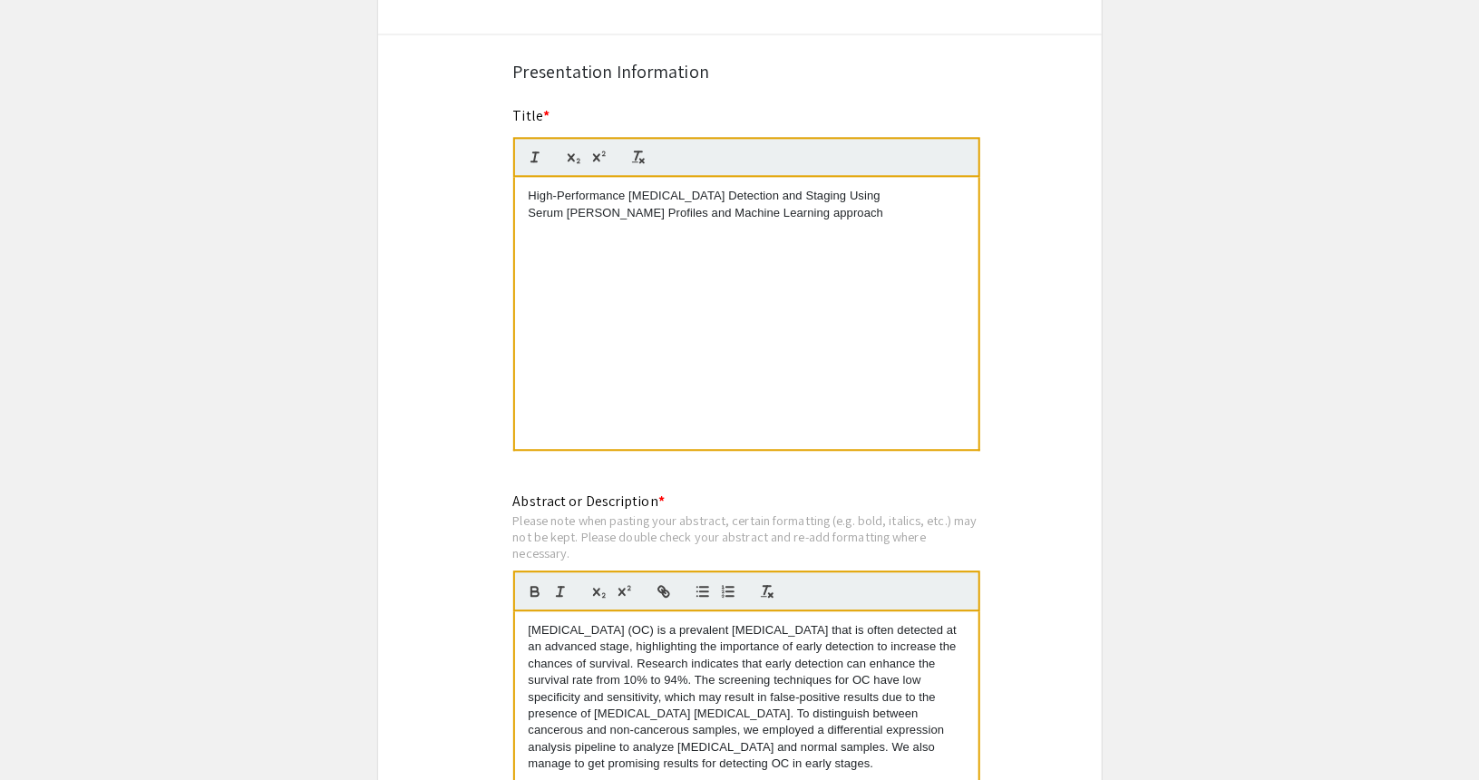
click at [614, 250] on p at bounding box center [747, 247] width 436 height 16
click at [883, 197] on p "High-Performance Ovarian Cancer Detection and Staging Using" at bounding box center [747, 196] width 436 height 16
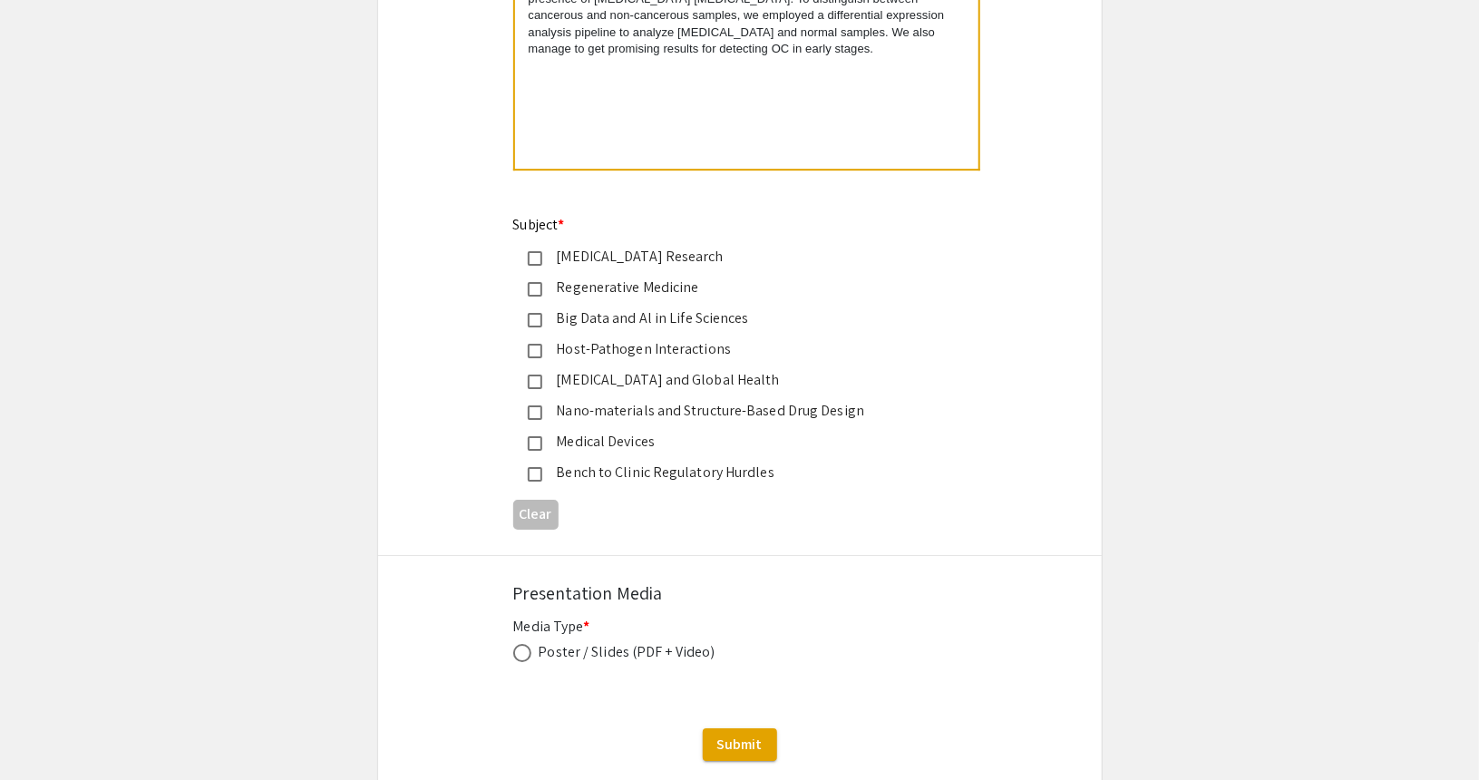
scroll to position [2826, 0]
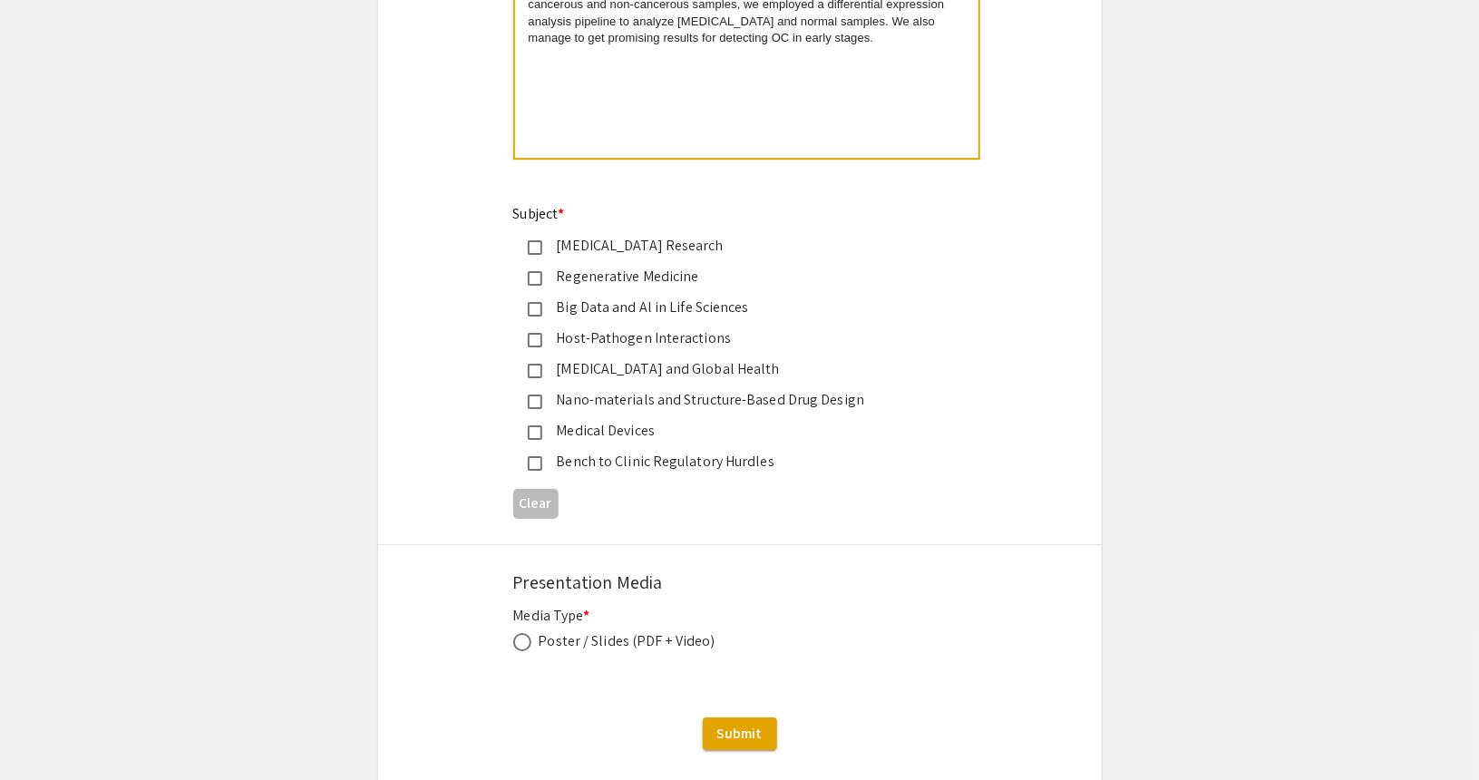
click at [531, 244] on mat-pseudo-checkbox at bounding box center [535, 247] width 15 height 15
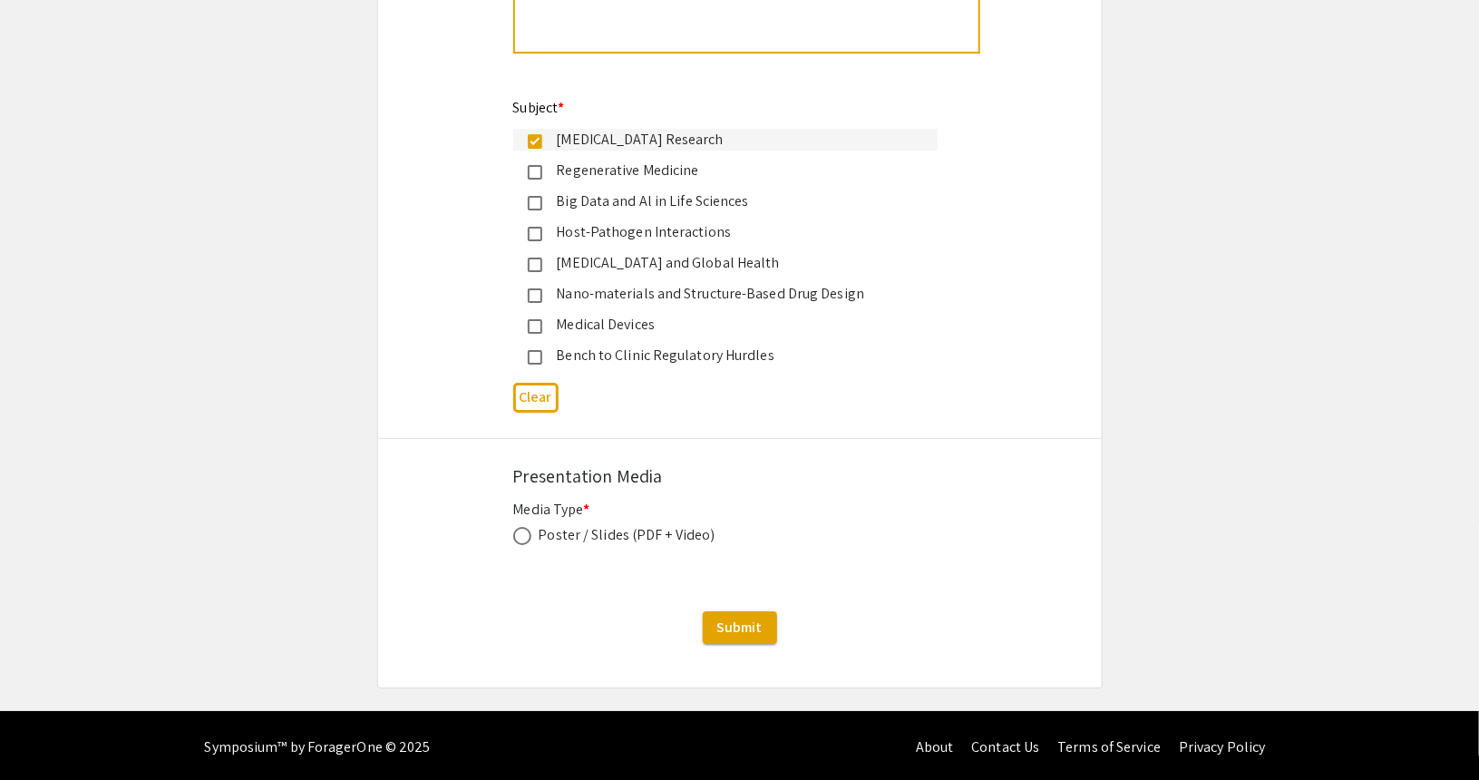
scroll to position [2933, 0]
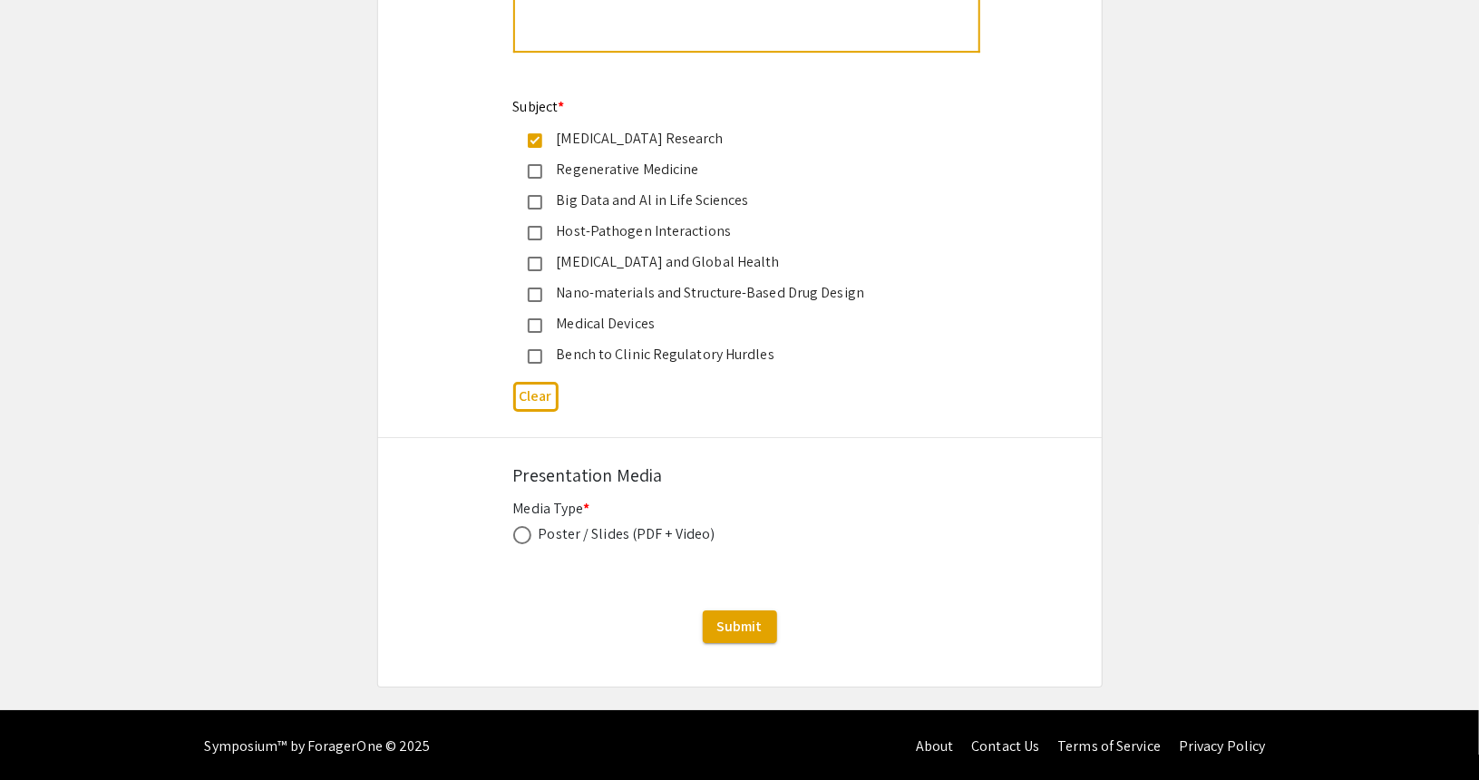
click at [520, 537] on span at bounding box center [522, 535] width 18 height 18
click at [520, 537] on input "radio" at bounding box center [522, 535] width 18 height 18
radio input "true"
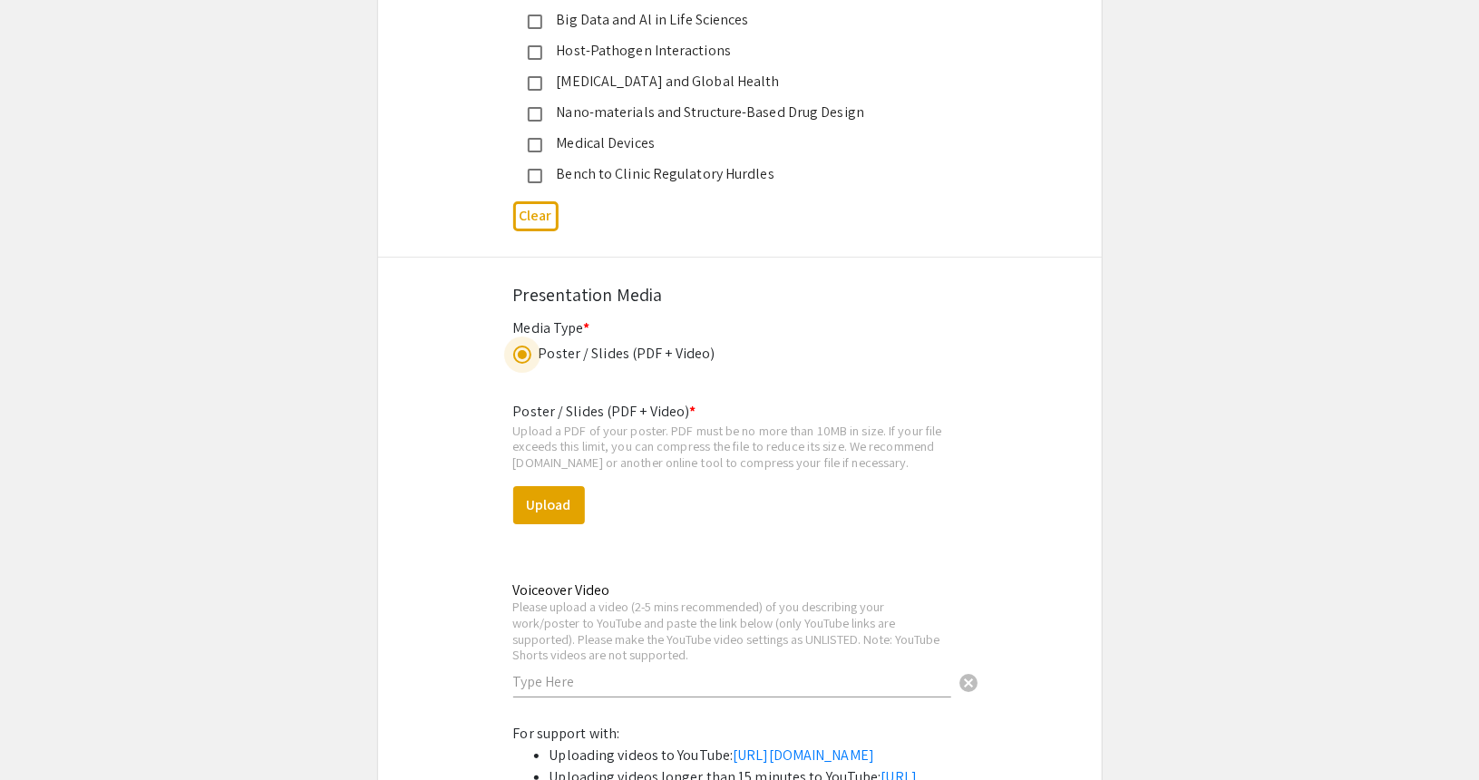
scroll to position [3115, 0]
click at [556, 490] on button "Upload" at bounding box center [549, 504] width 72 height 38
click at [563, 497] on button "Upload" at bounding box center [549, 504] width 72 height 38
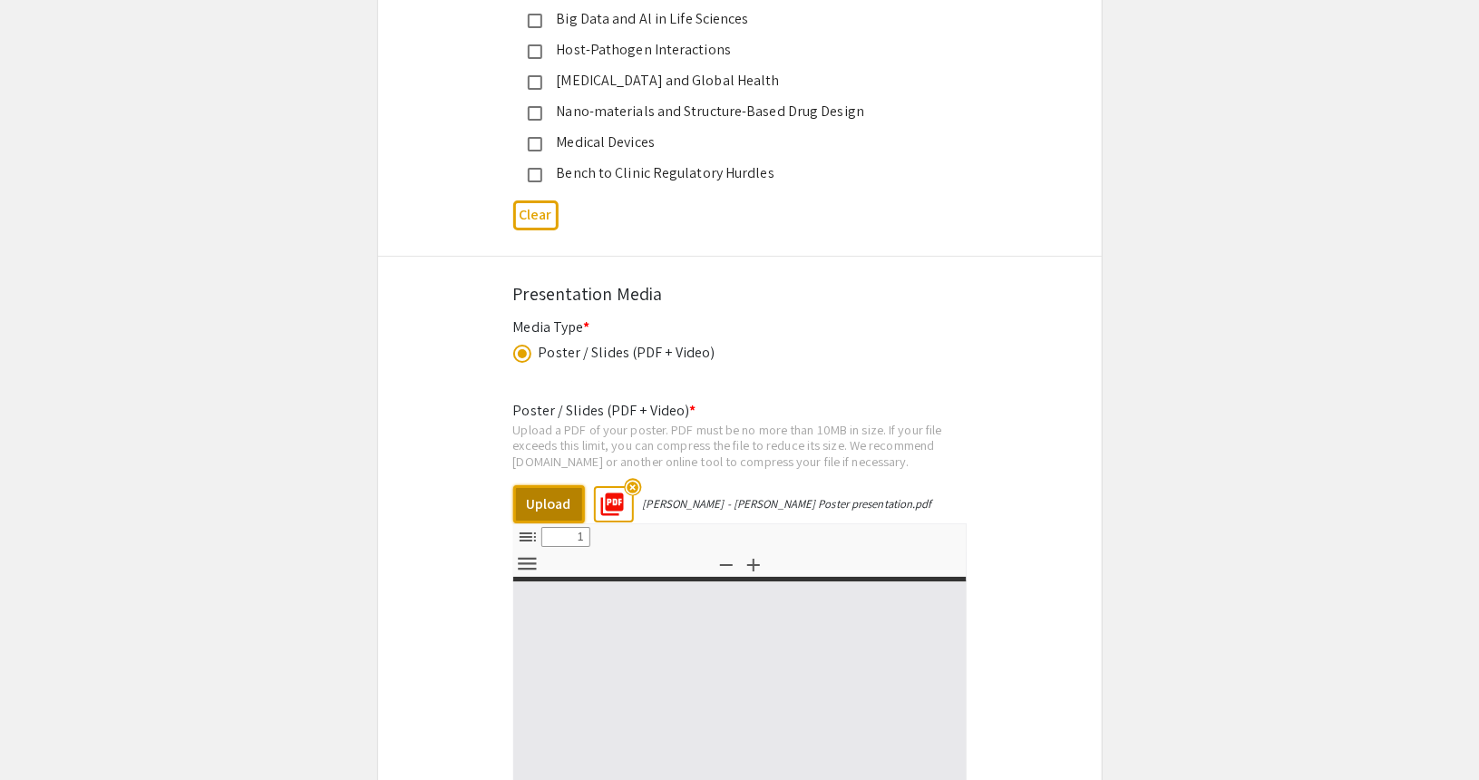
select select "custom"
type input "0"
select select "custom"
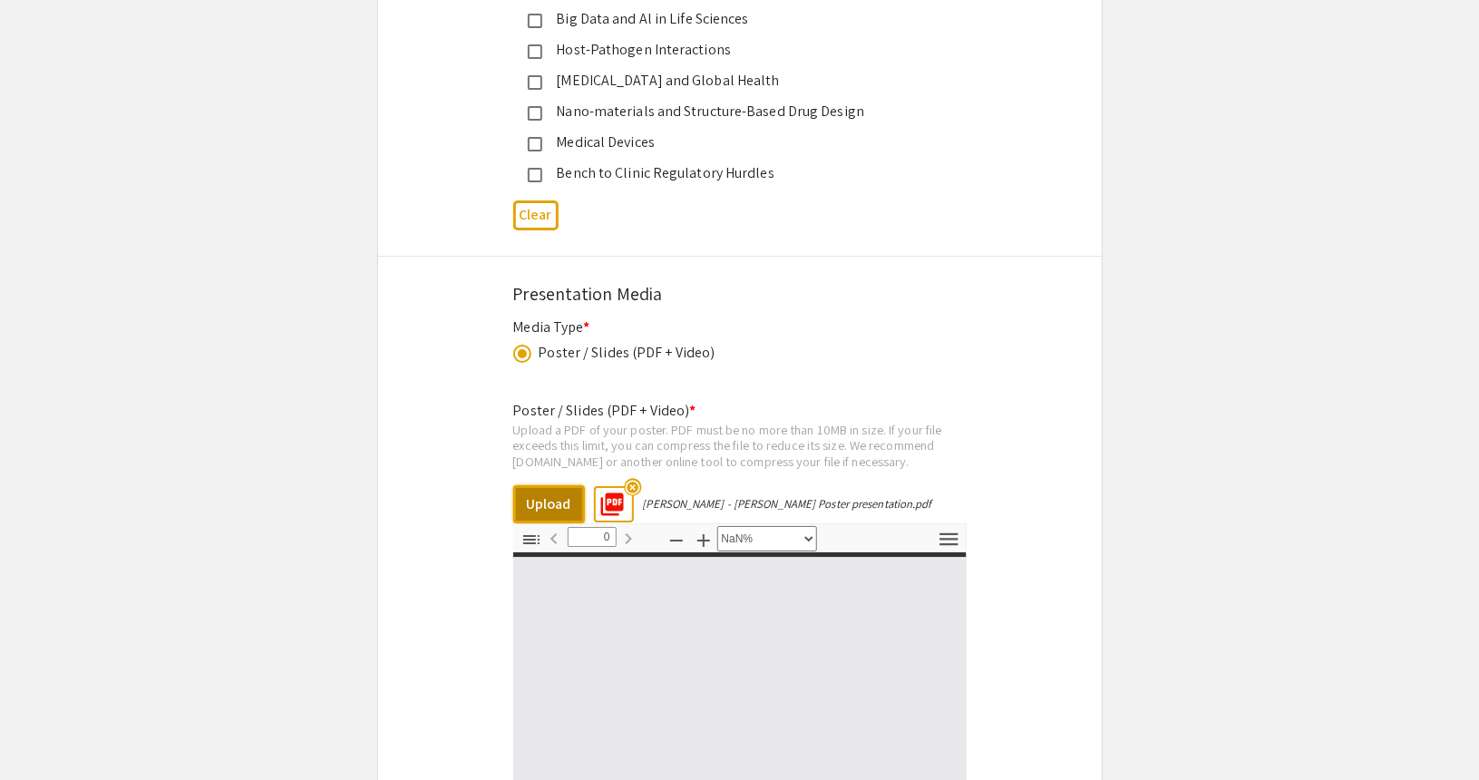
type input "1"
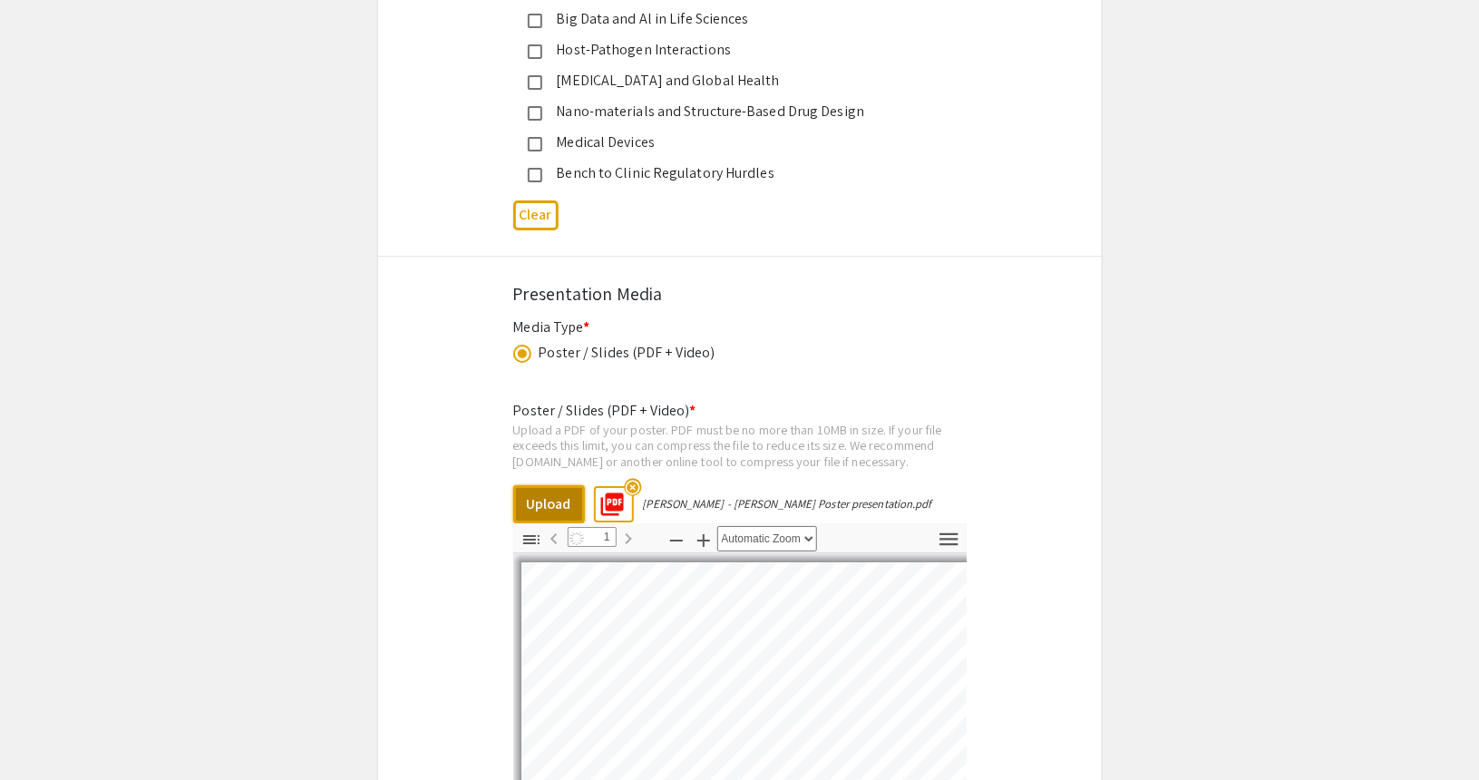
select select "auto"
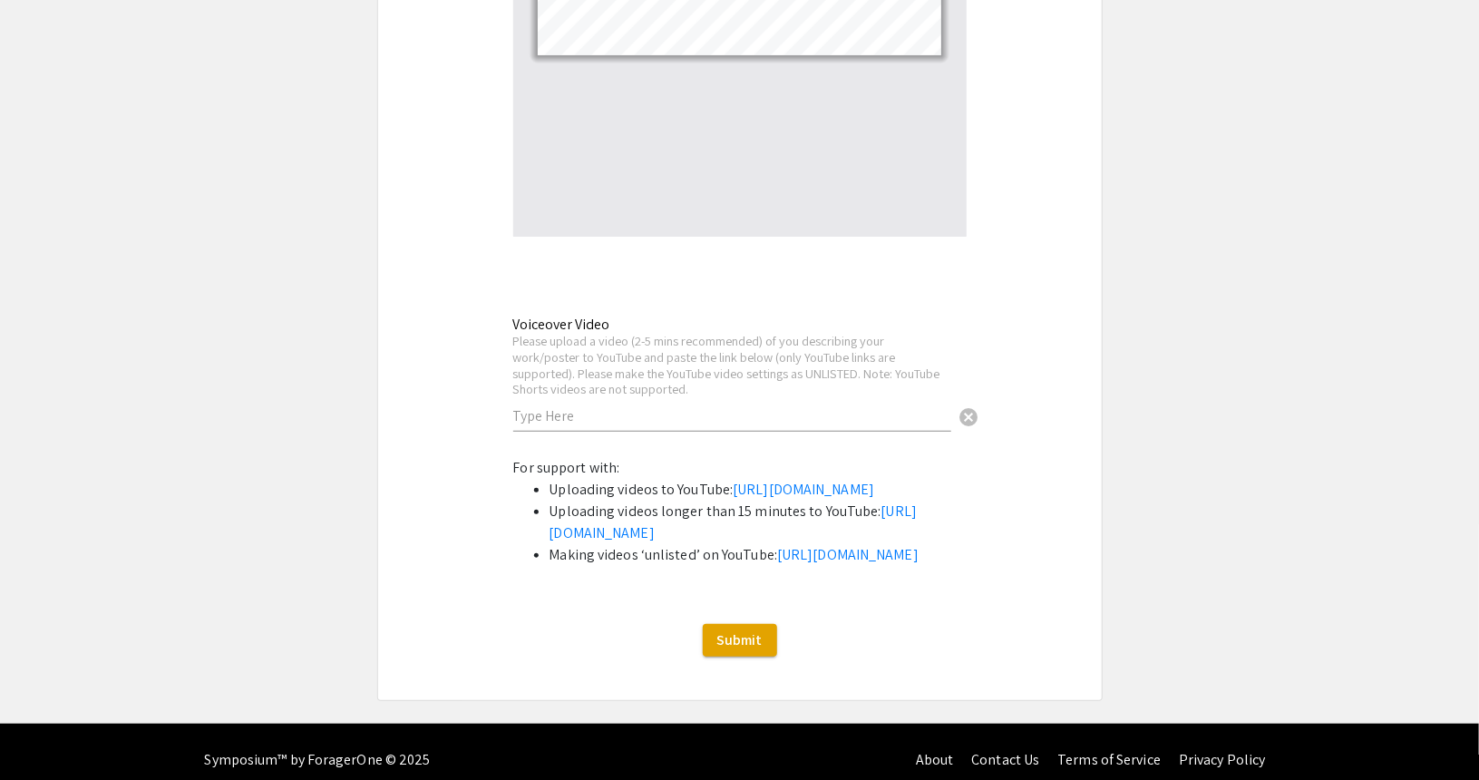
scroll to position [3931, 0]
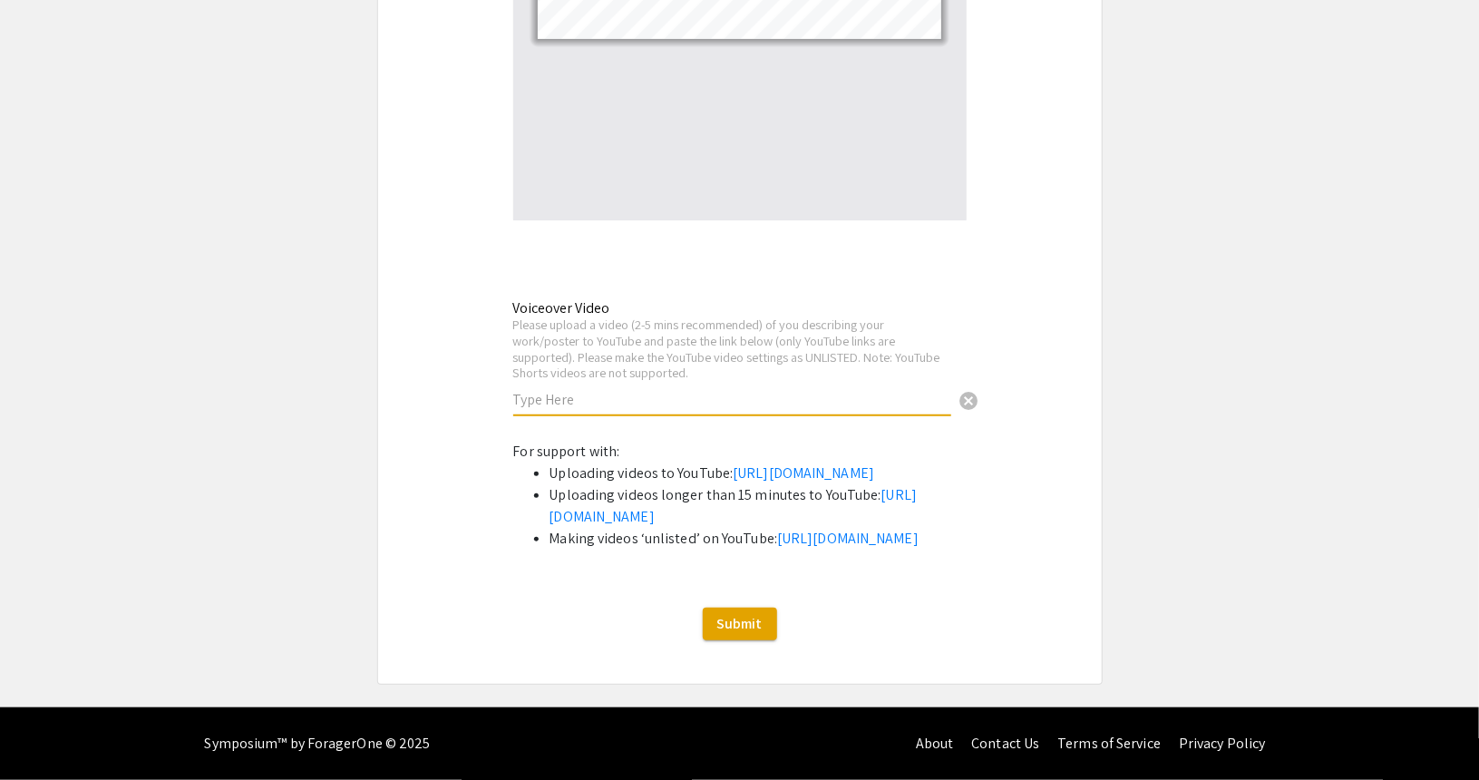
click at [625, 390] on input "text" at bounding box center [732, 399] width 438 height 19
paste input "https://youtu.be/v3_YmBHe2Hk"
type input "https://youtu.be/v3_YmBHe2Hk"
click at [743, 640] on button "Submit" at bounding box center [740, 624] width 74 height 33
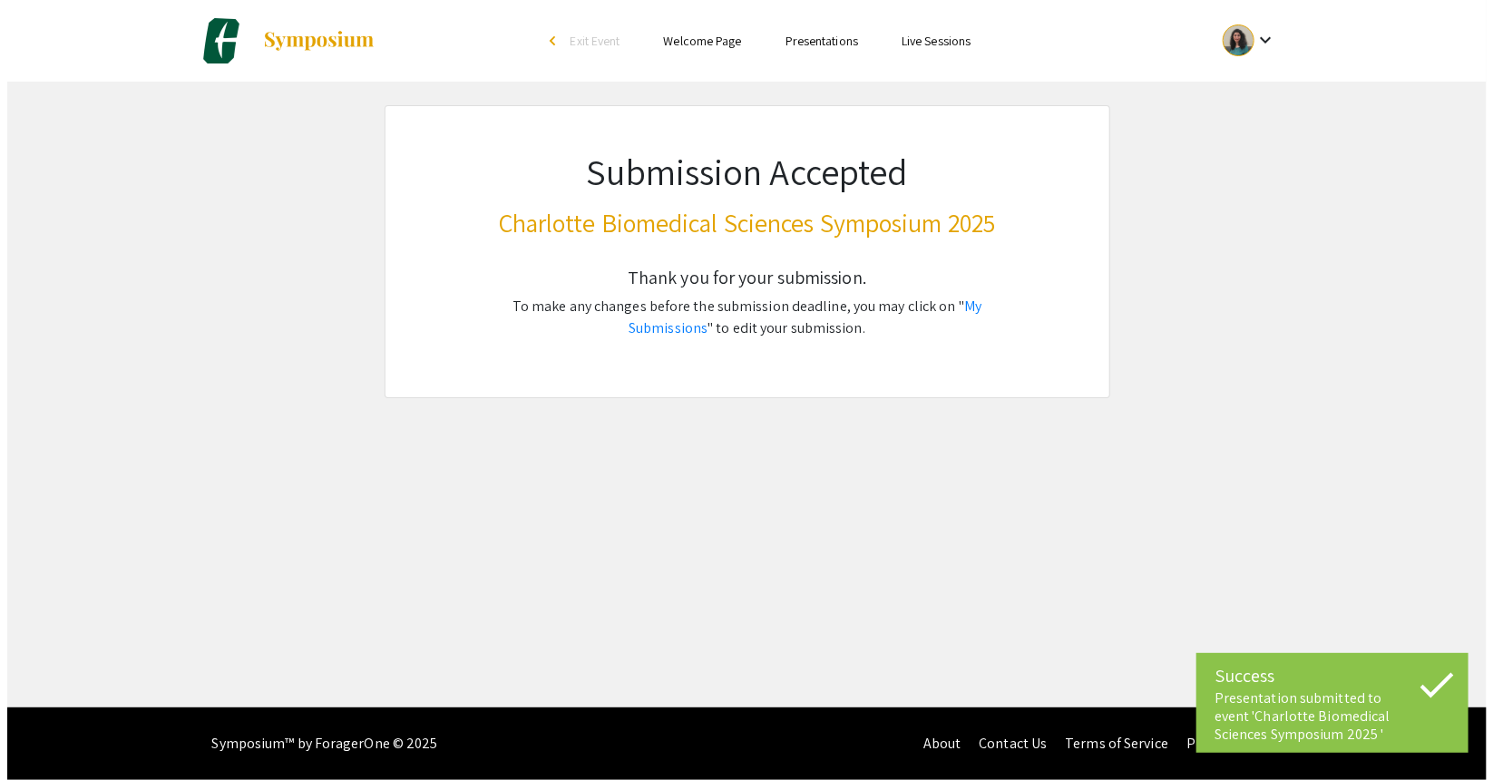
scroll to position [0, 0]
click at [993, 532] on div "Skip navigation arrow_back_ios Exit Event Welcome Page Presentations Live Sessi…" at bounding box center [746, 353] width 1493 height 707
